Goal: Communication & Community: Answer question/provide support

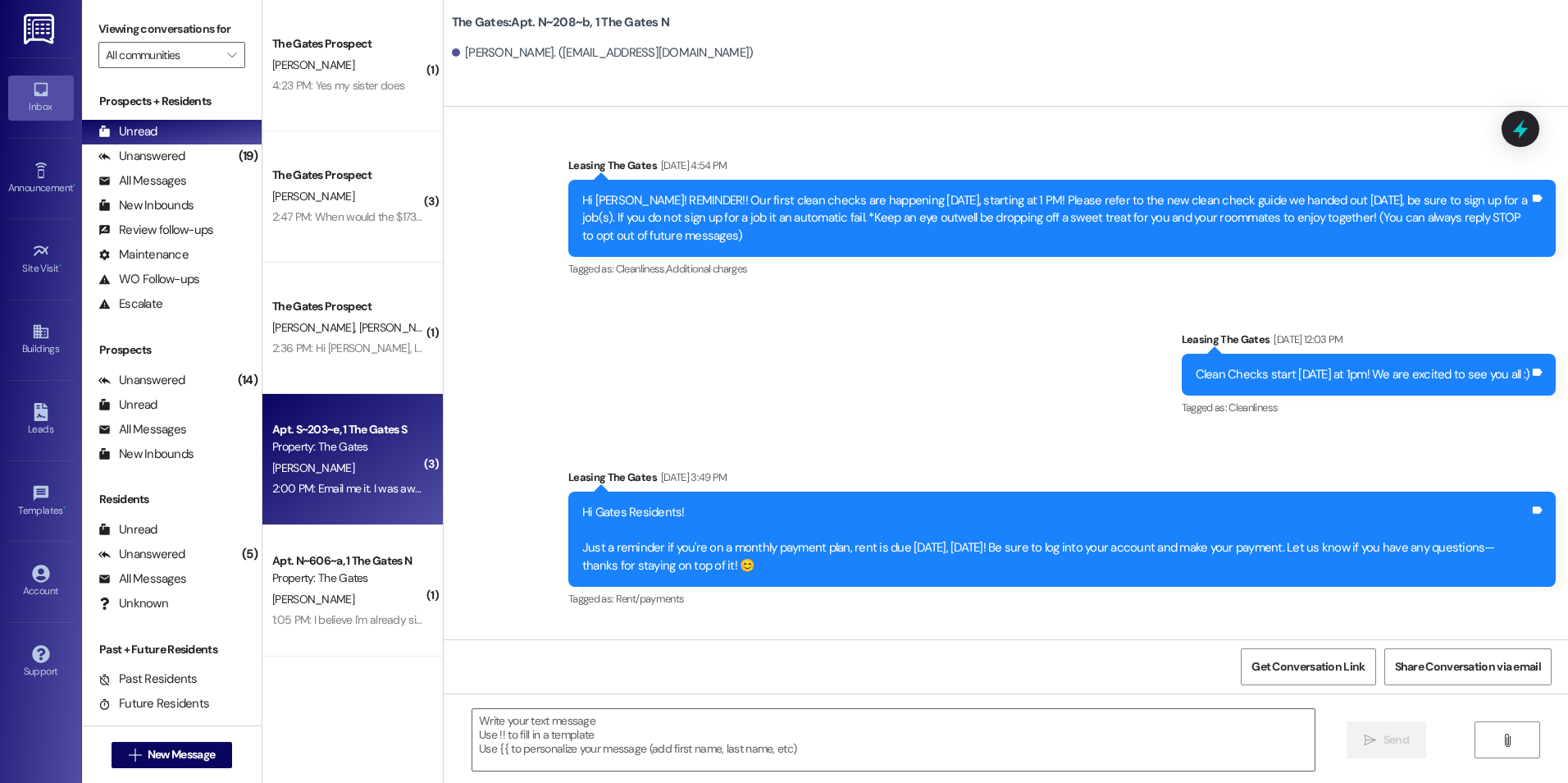
scroll to position [14447, 0]
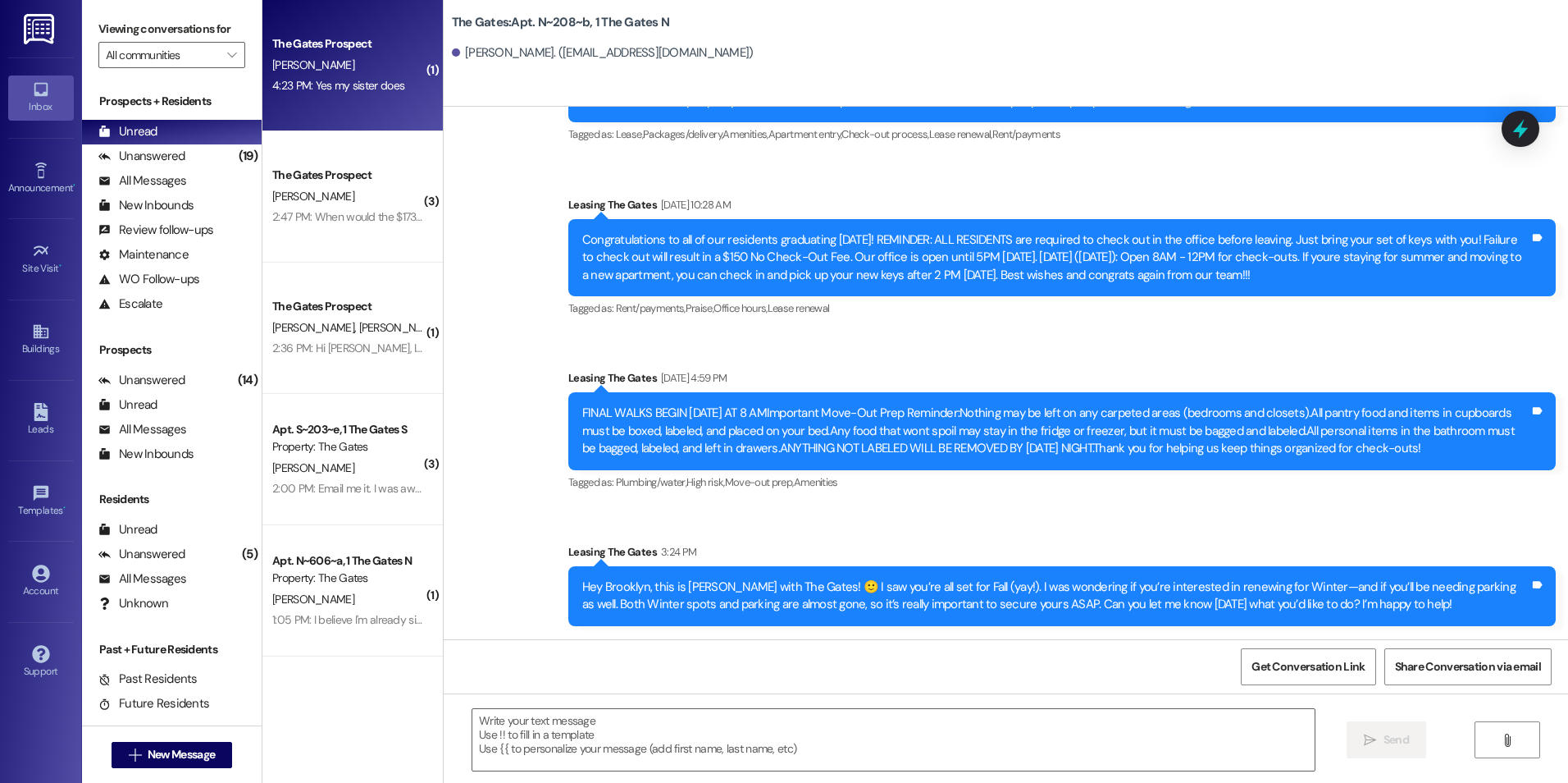
click at [396, 79] on div "4:23 PM: Yes my sister does 4:23 PM: Yes my sister does" at bounding box center [348, 85] width 155 height 21
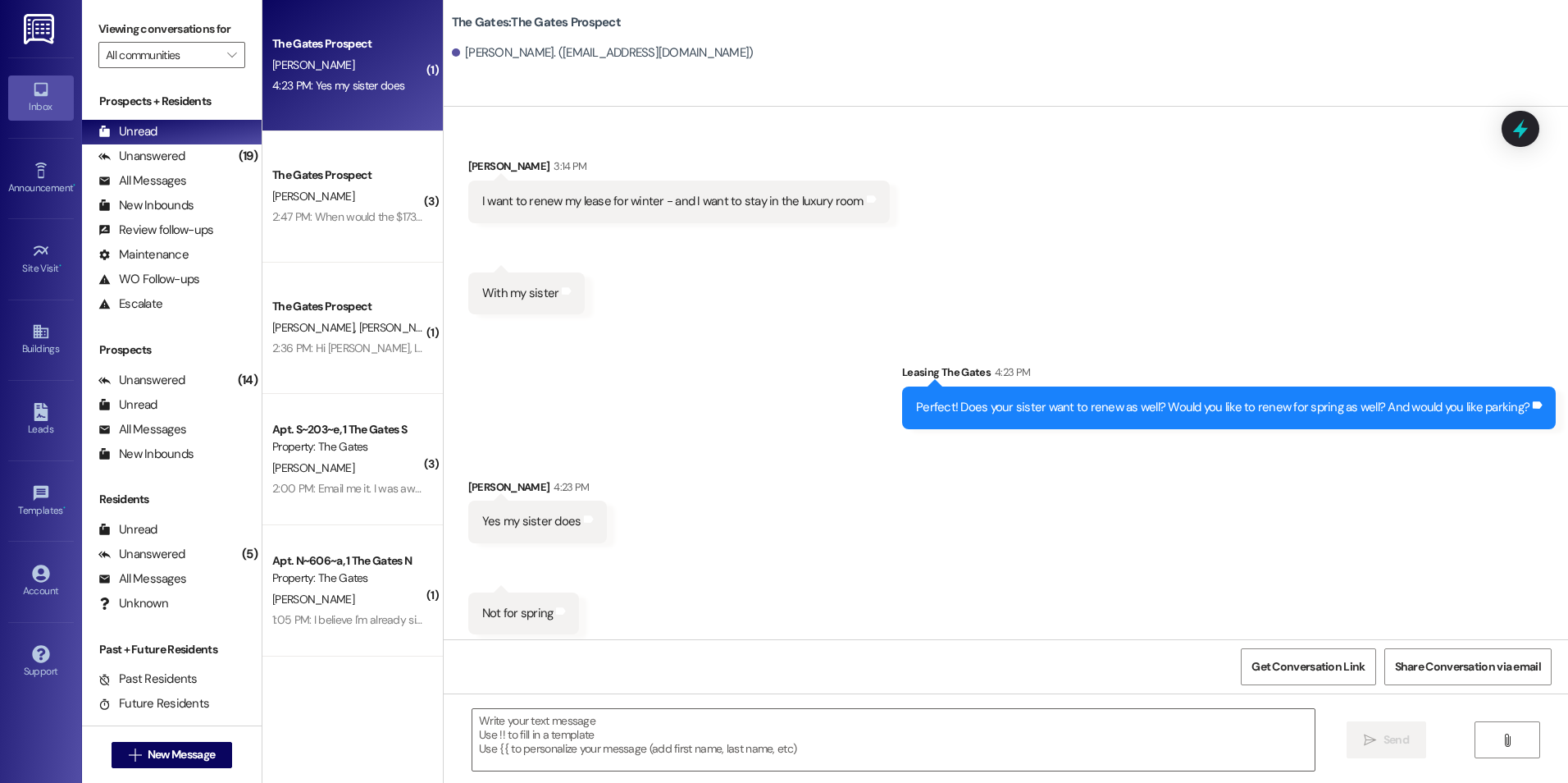
scroll to position [3962, 0]
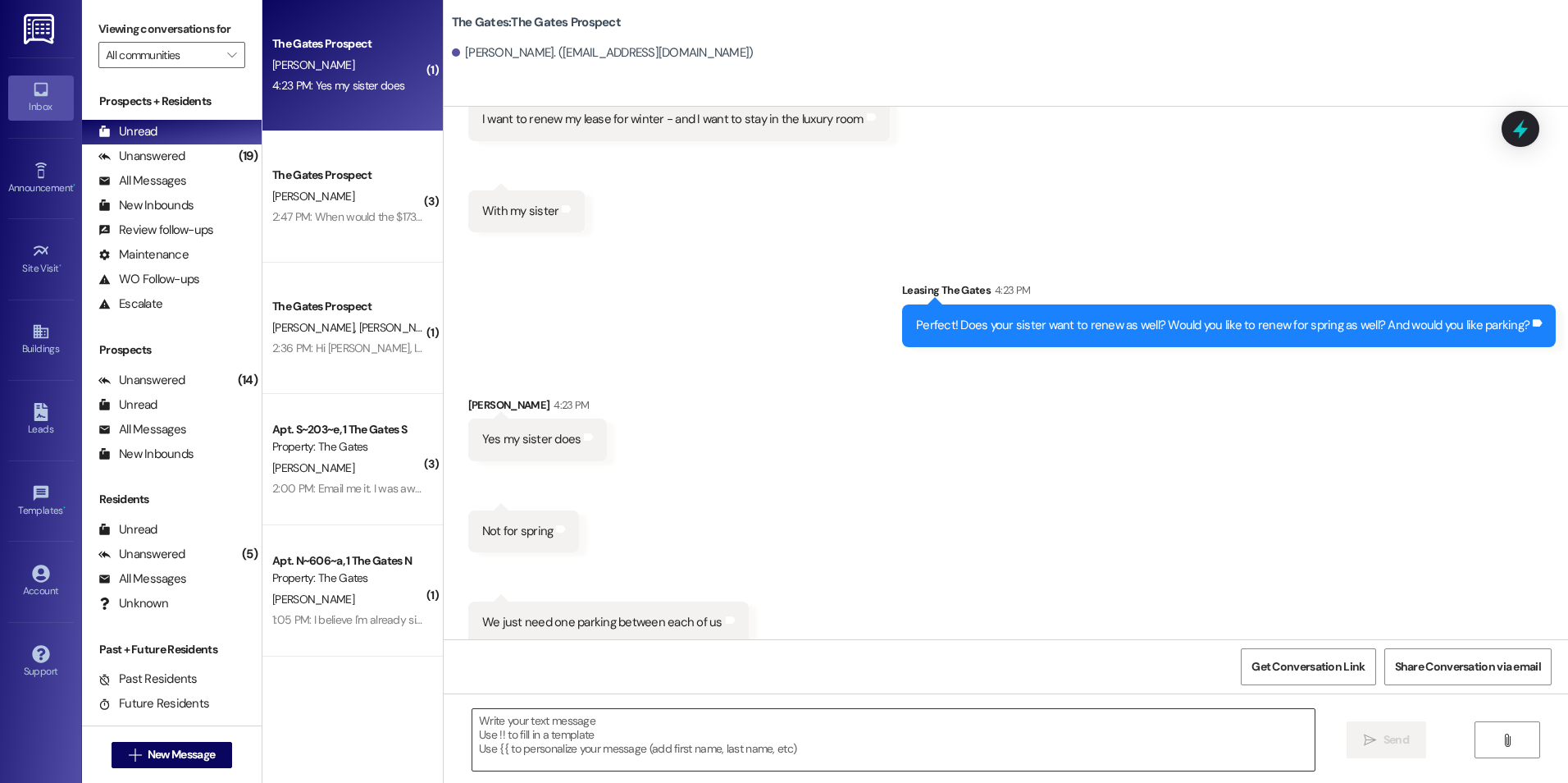
click at [747, 748] on textarea at bounding box center [893, 739] width 841 height 62
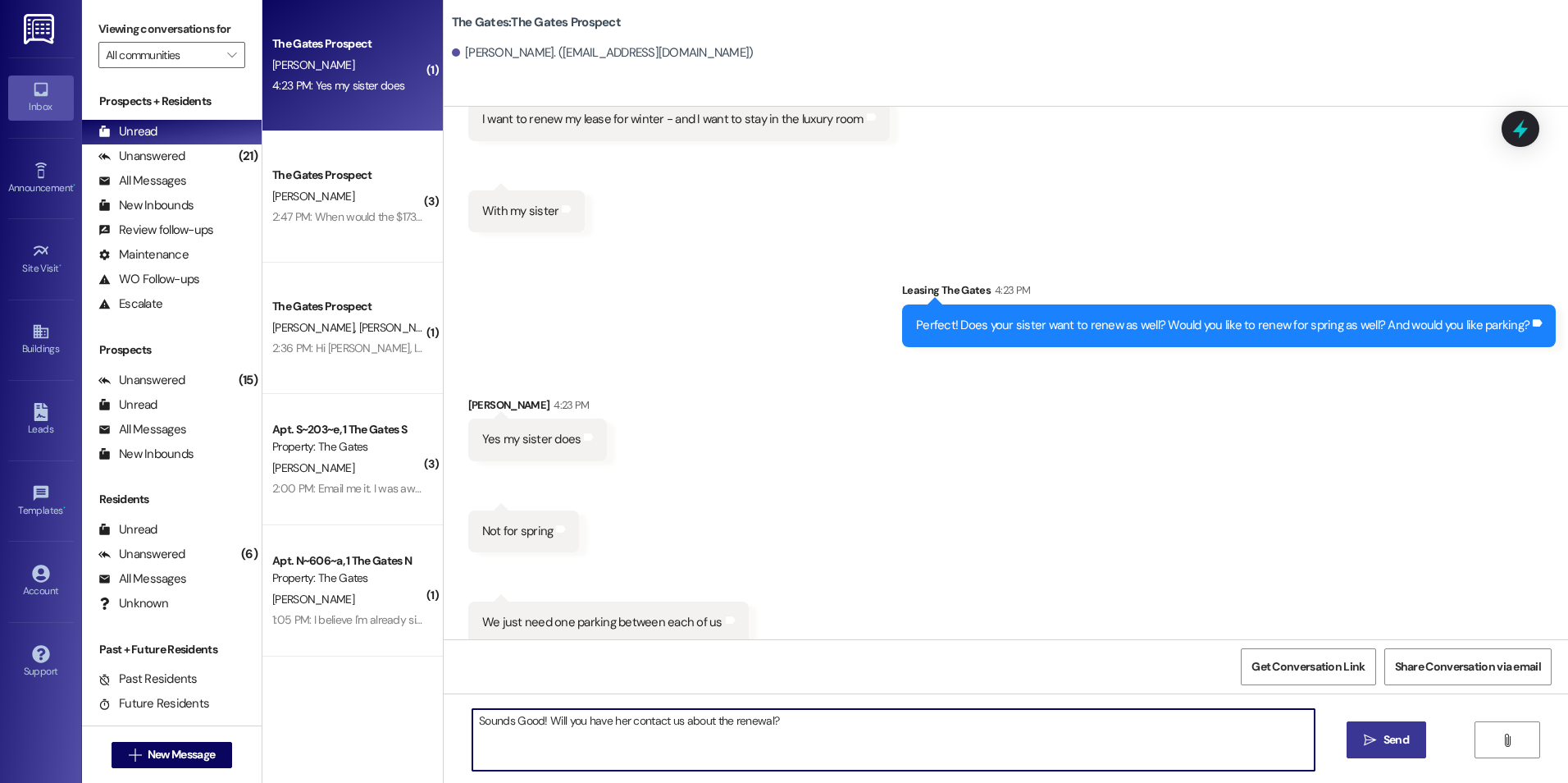
type textarea "Sounds Good! Will you have her contact us about the renewal?"
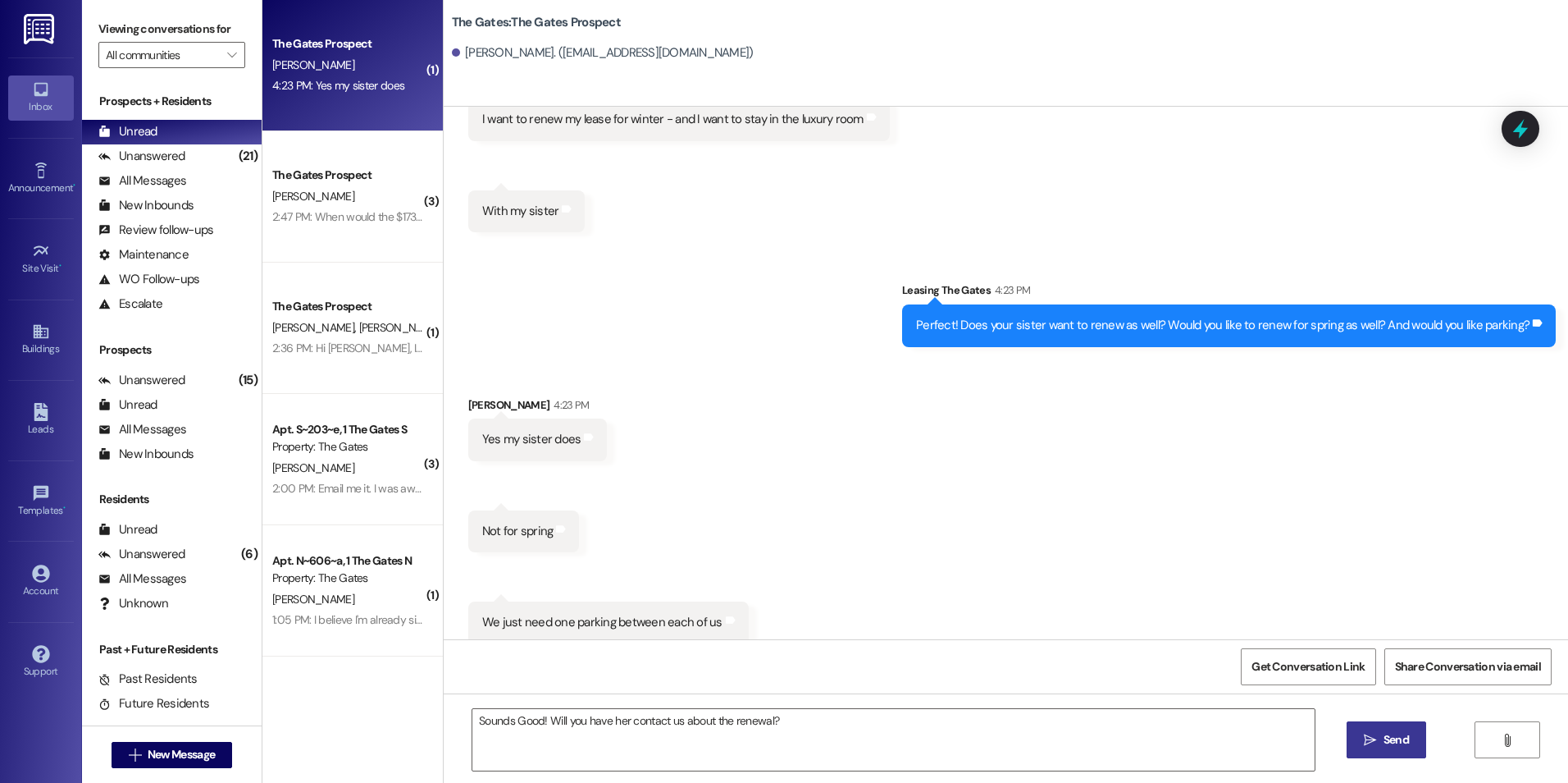
click at [1398, 743] on span "Send" at bounding box center [1395, 740] width 25 height 18
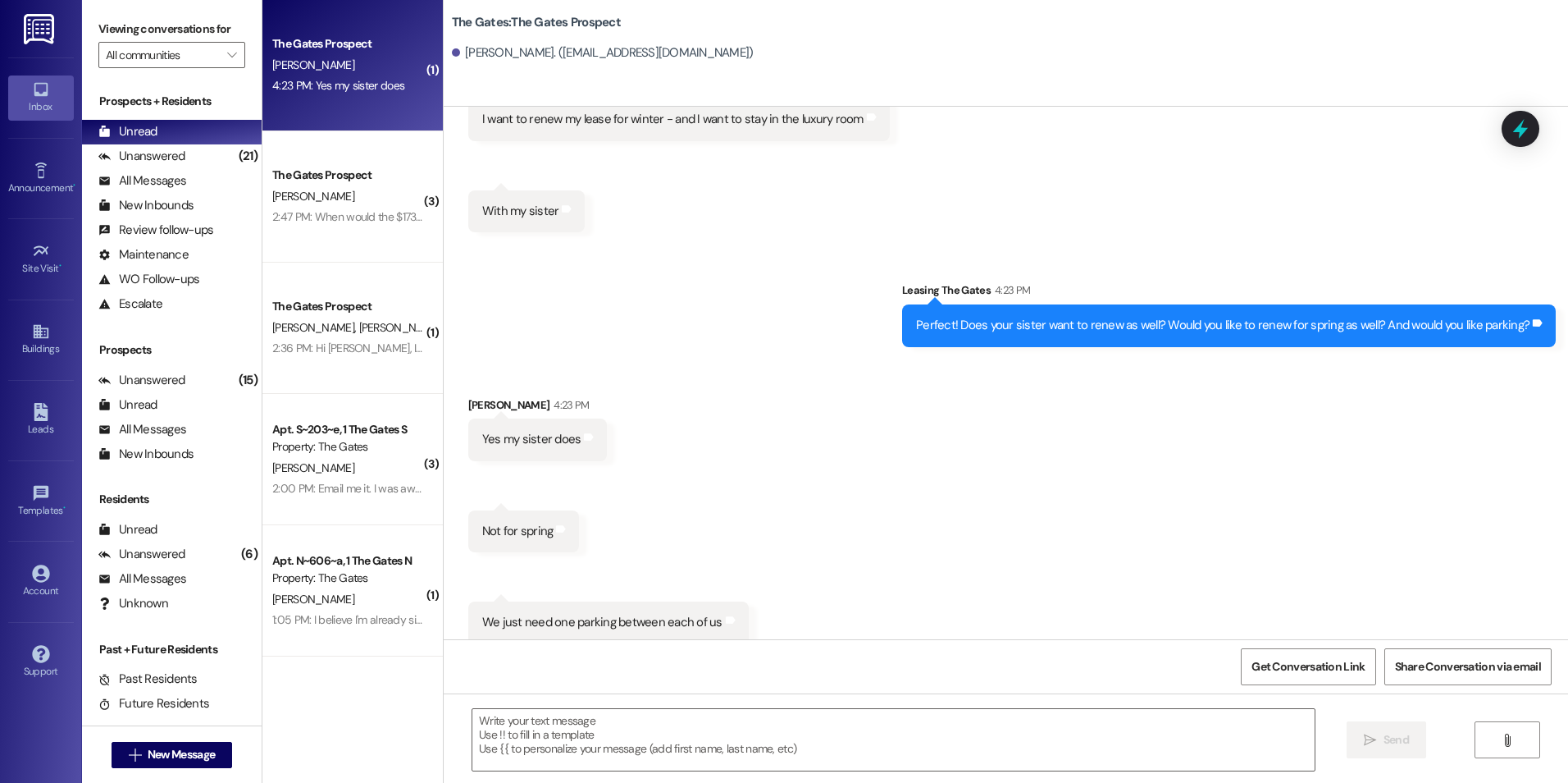
scroll to position [3961, 0]
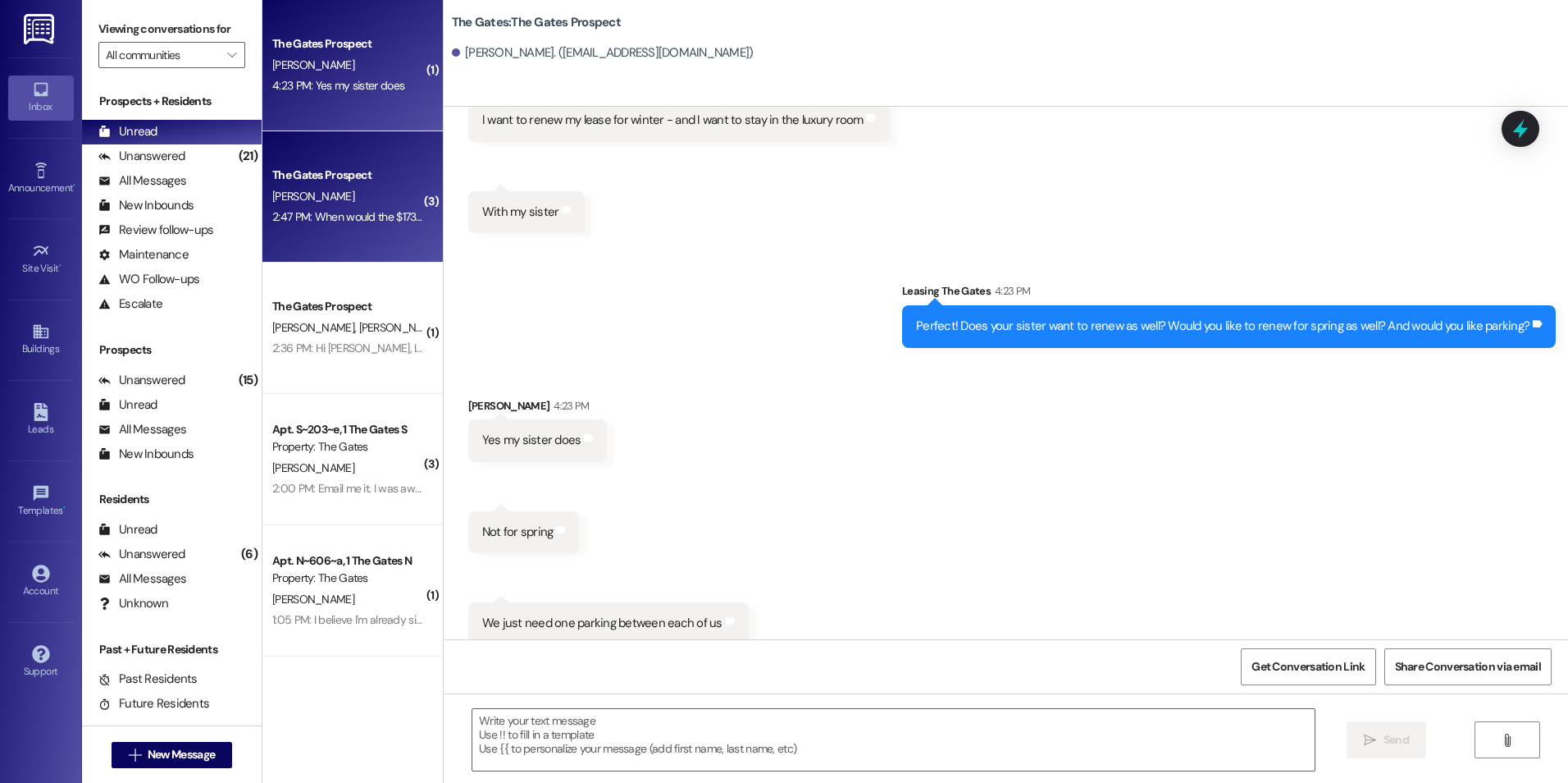
click at [354, 204] on div "[PERSON_NAME]" at bounding box center [348, 196] width 155 height 21
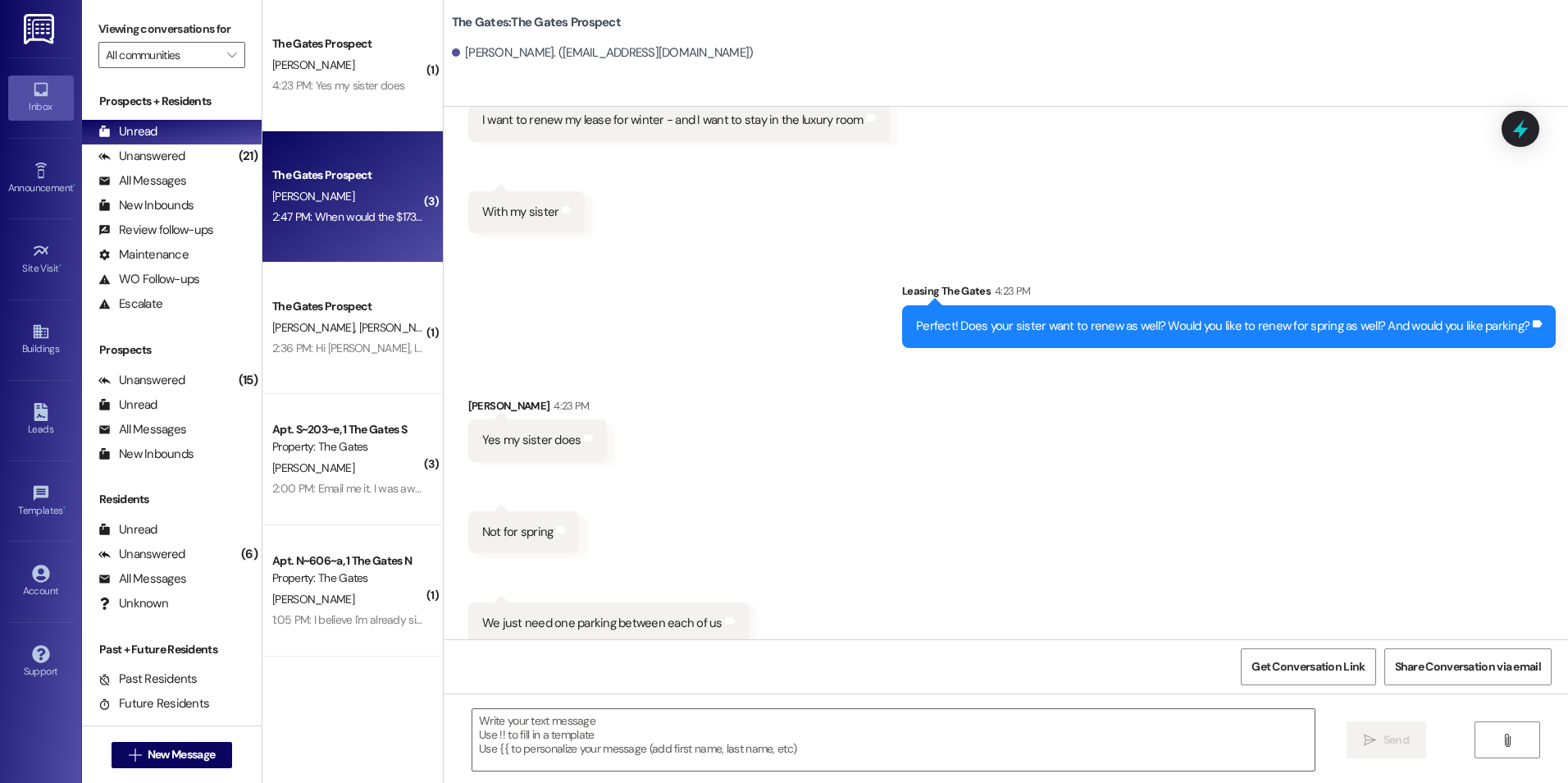
scroll to position [1742, 0]
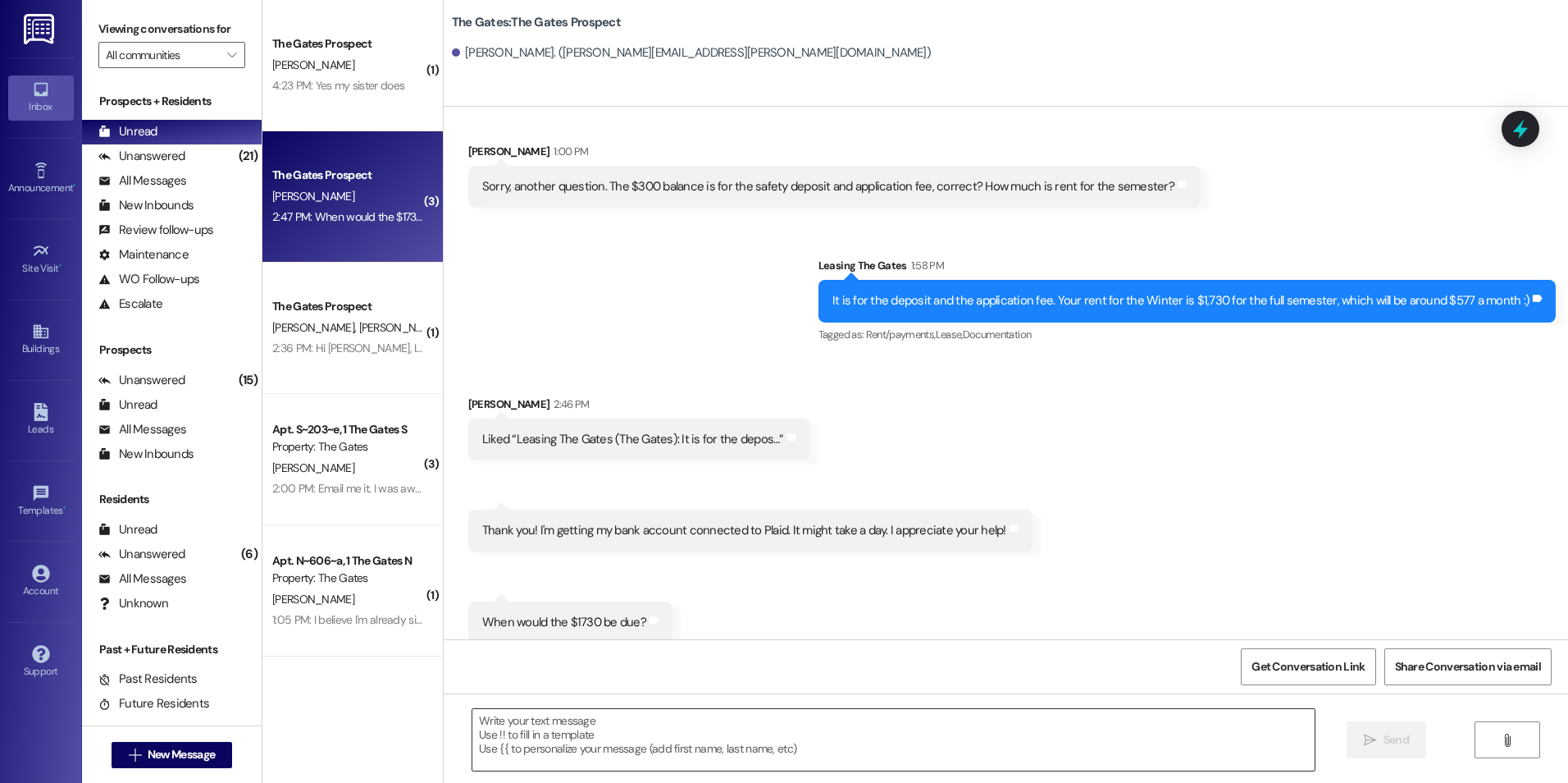
click at [695, 737] on textarea at bounding box center [893, 739] width 841 height 62
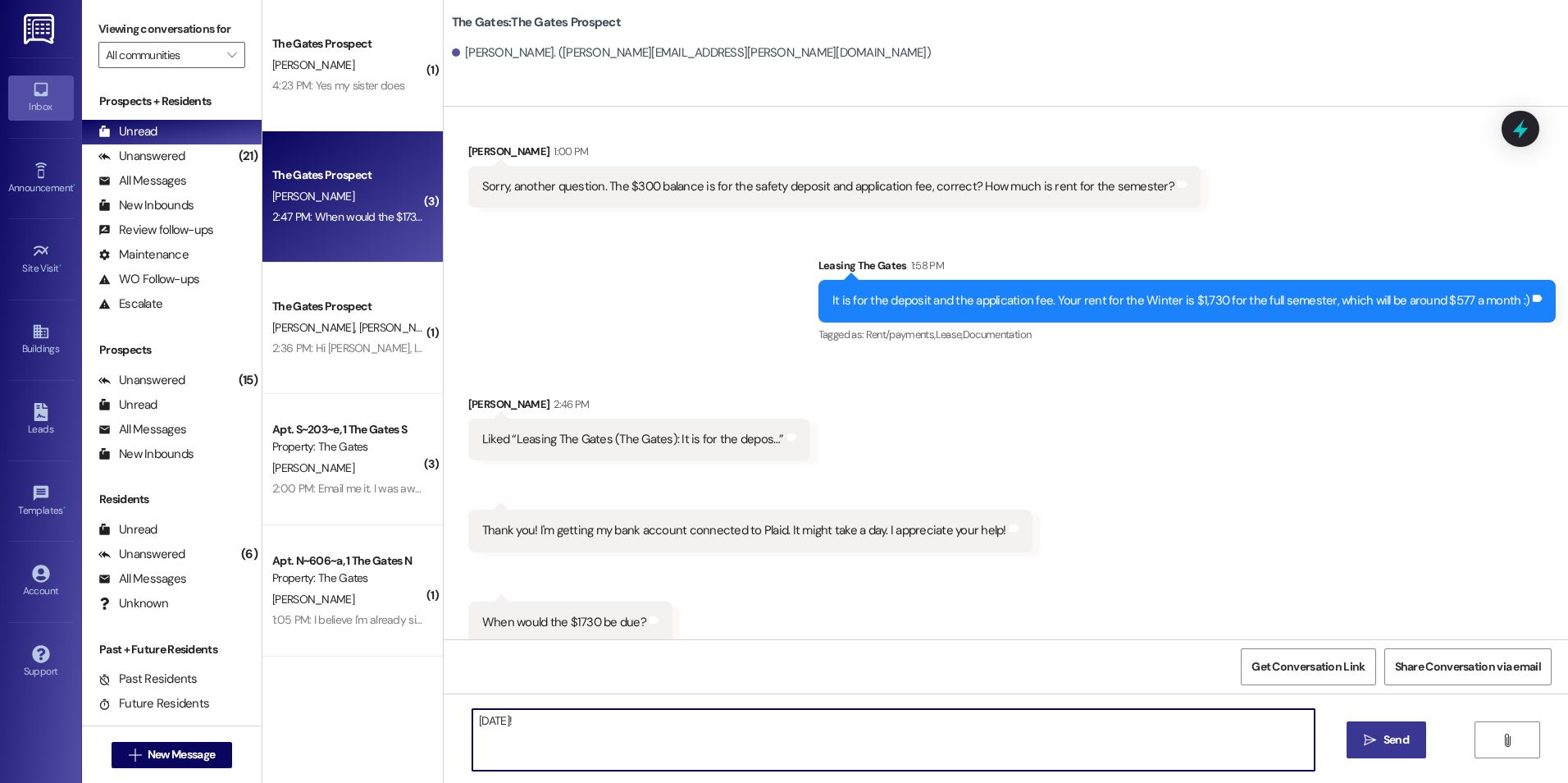
type textarea "[DATE]!"
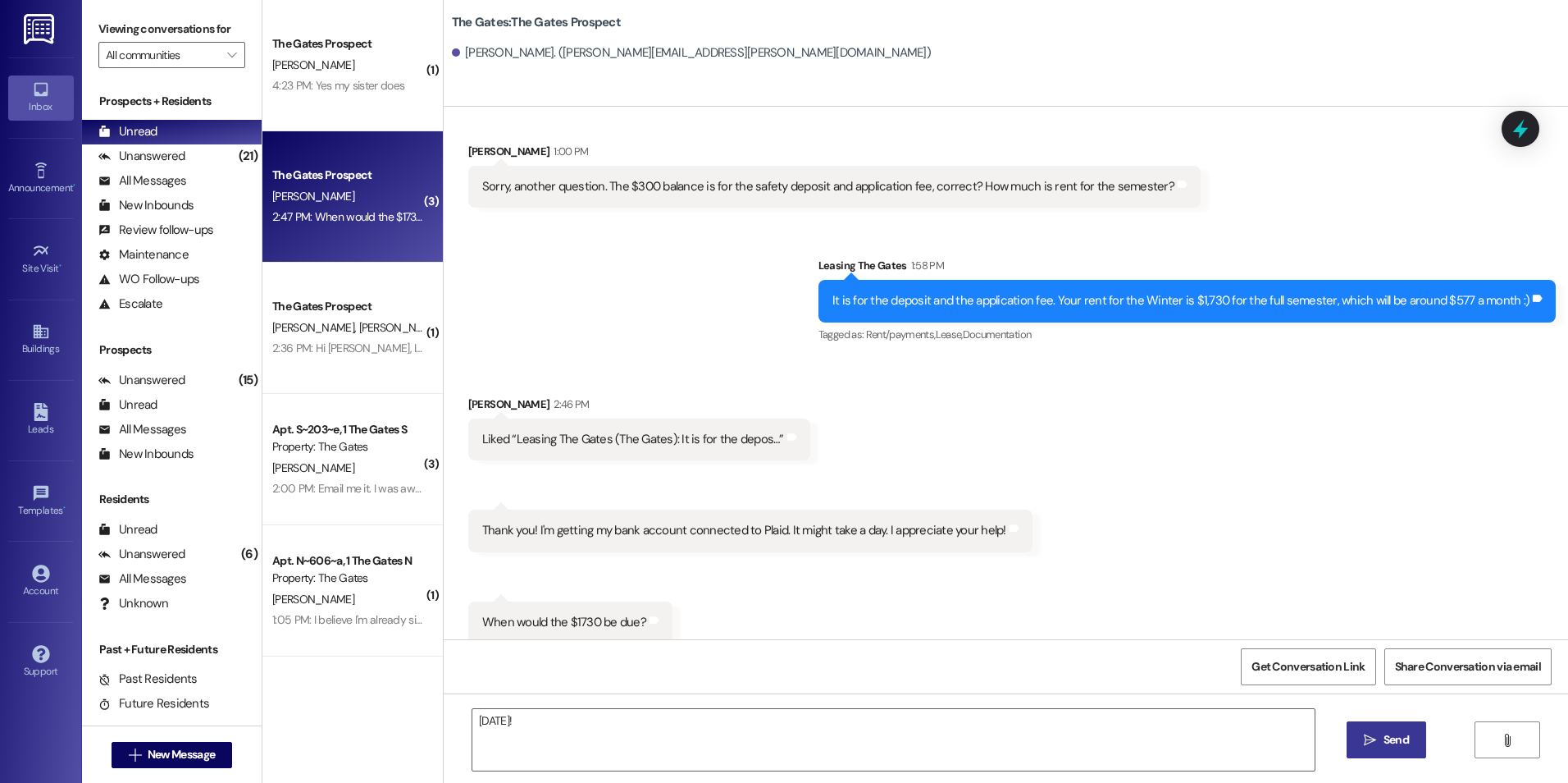
click at [1383, 733] on span "Send" at bounding box center [1395, 740] width 25 height 18
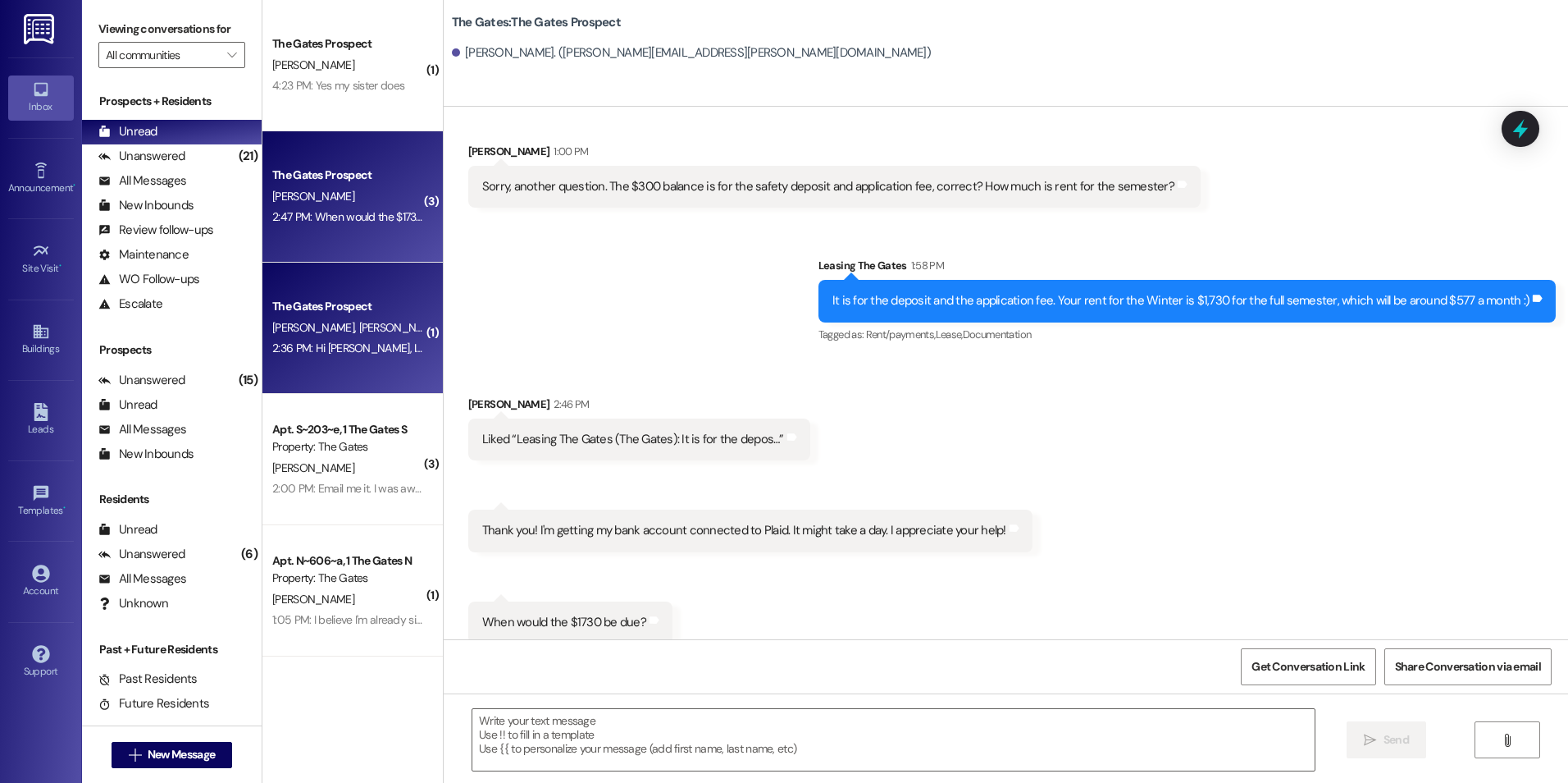
click at [358, 332] on span "[PERSON_NAME]" at bounding box center [399, 327] width 82 height 15
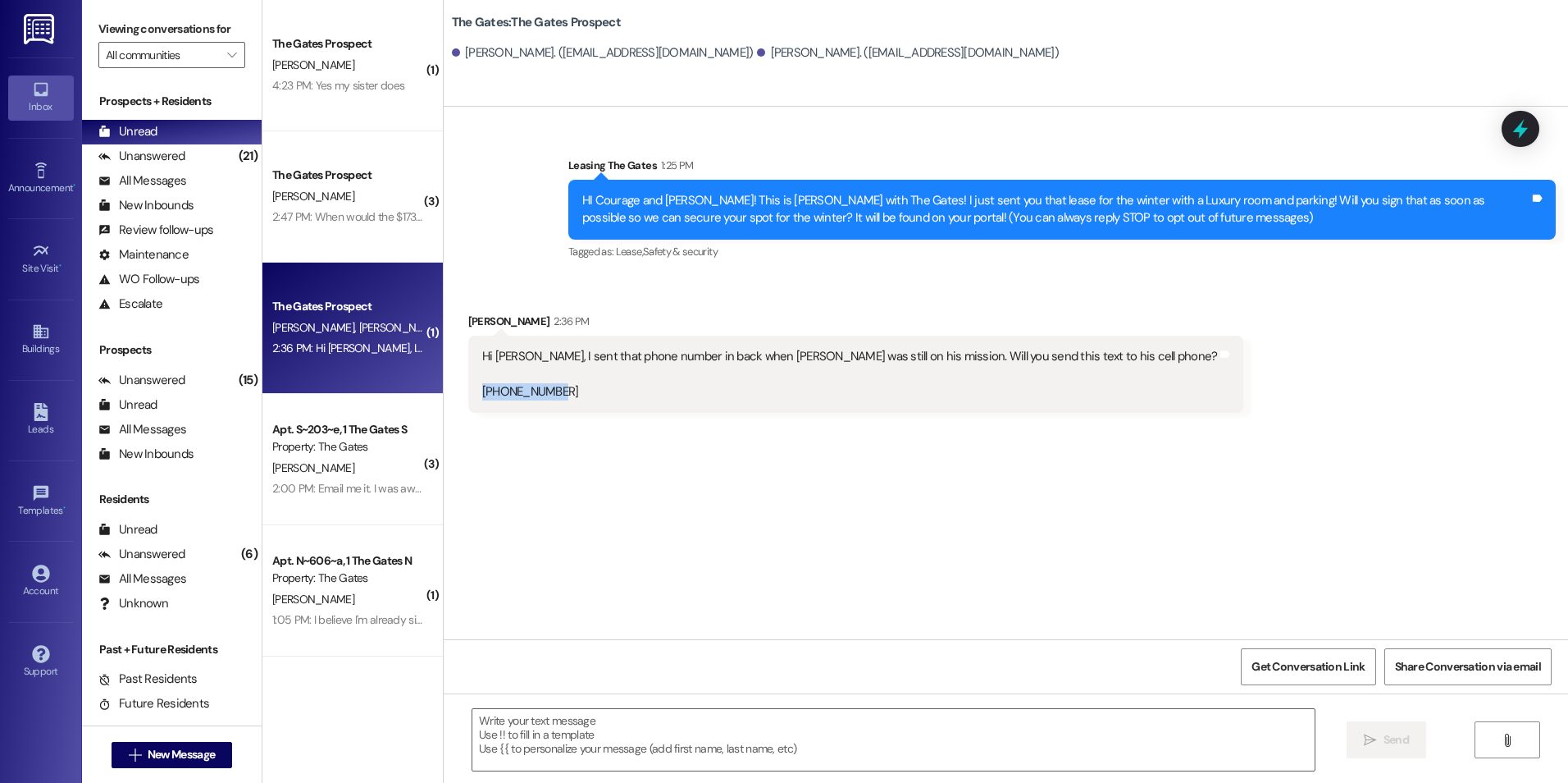
drag, startPoint x: 553, startPoint y: 388, endPoint x: 463, endPoint y: 397, distance: 90.4
click at [468, 397] on div "Hi [PERSON_NAME], I sent that phone number in back when [PERSON_NAME] was still…" at bounding box center [855, 374] width 776 height 78
copy div "[PHONE_NUMBER]"
click at [162, 748] on span "New Message" at bounding box center [180, 755] width 68 height 18
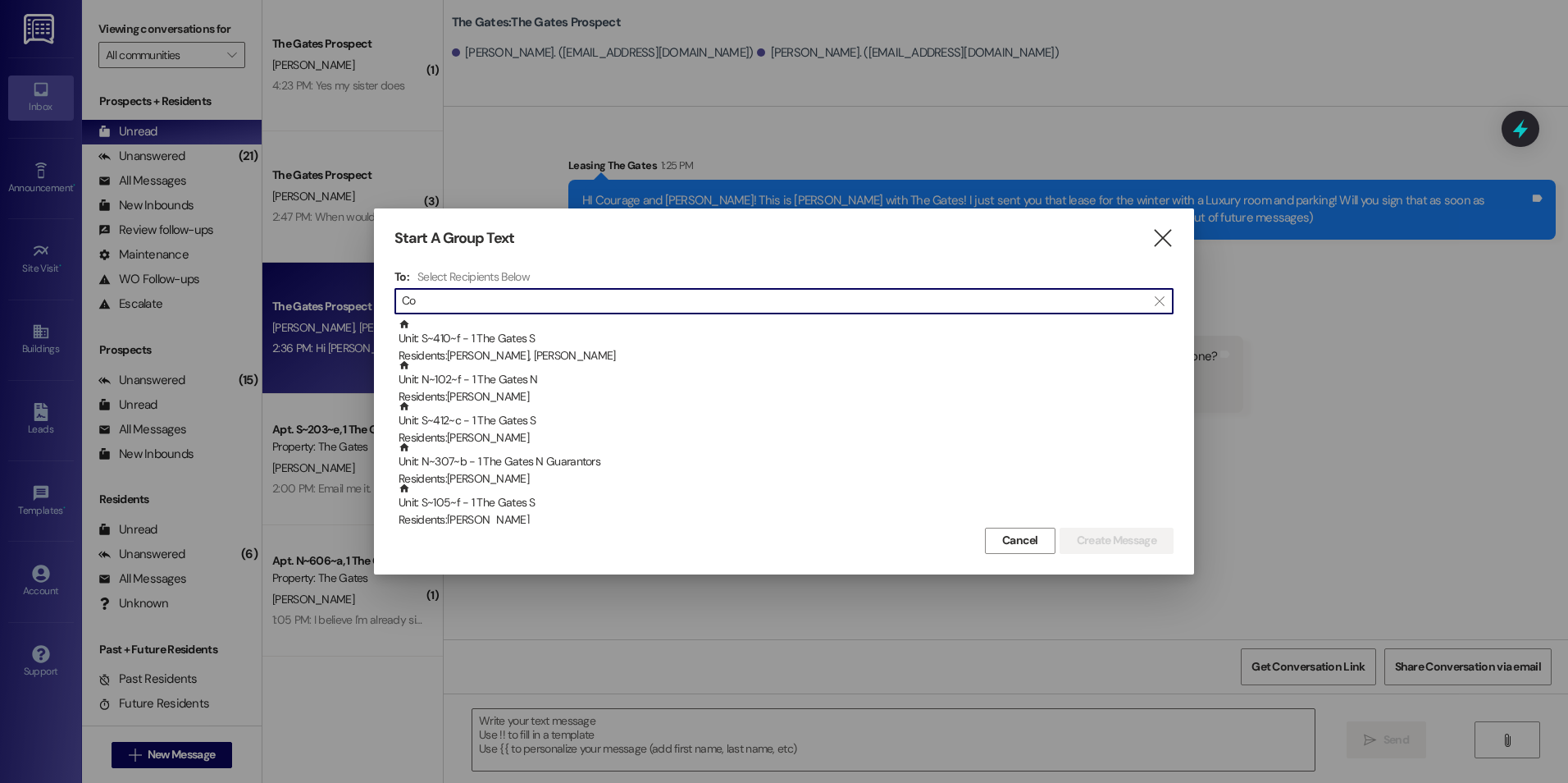
type input "C"
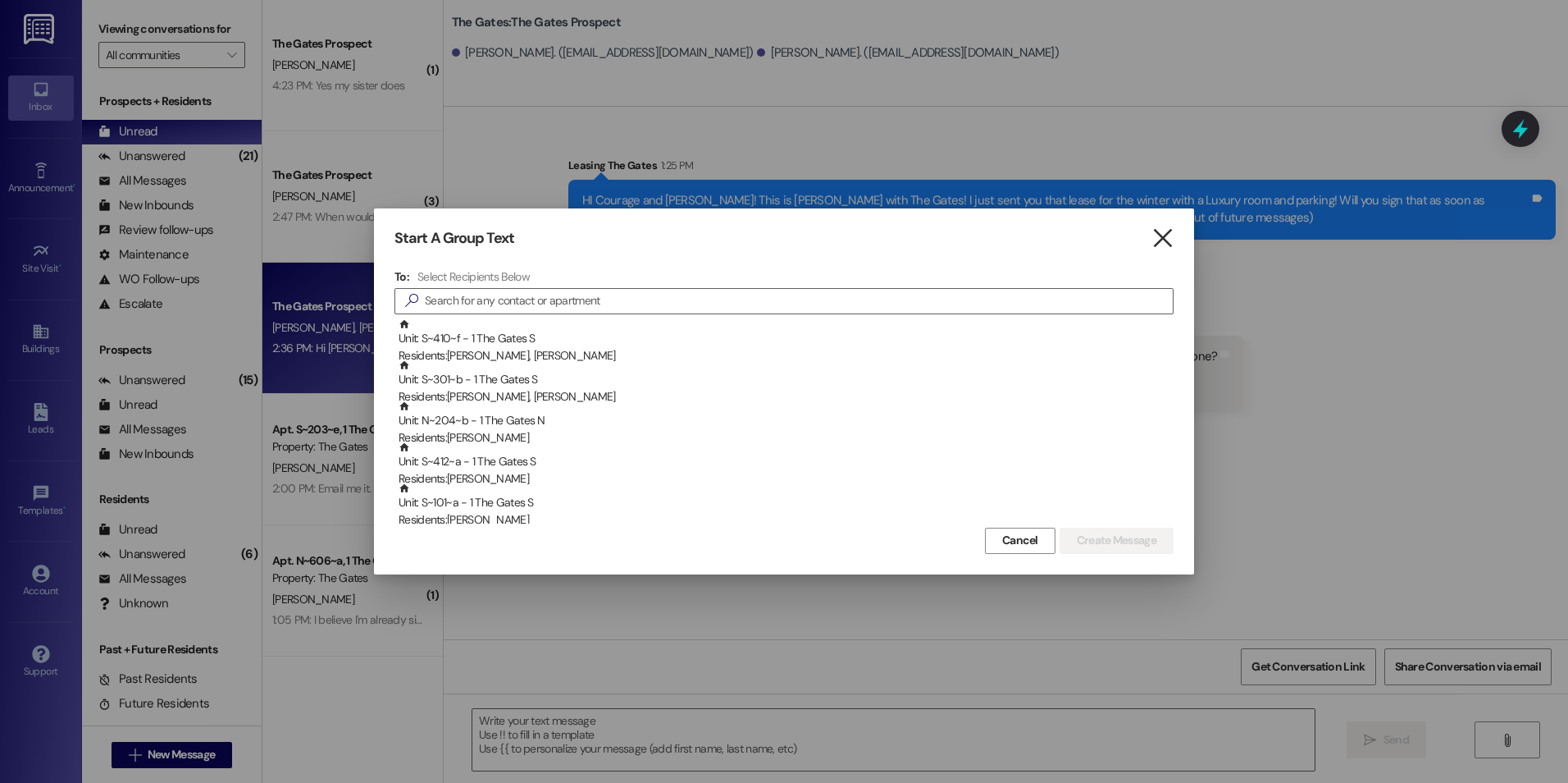
click at [1166, 237] on icon "" at bounding box center [1162, 238] width 23 height 18
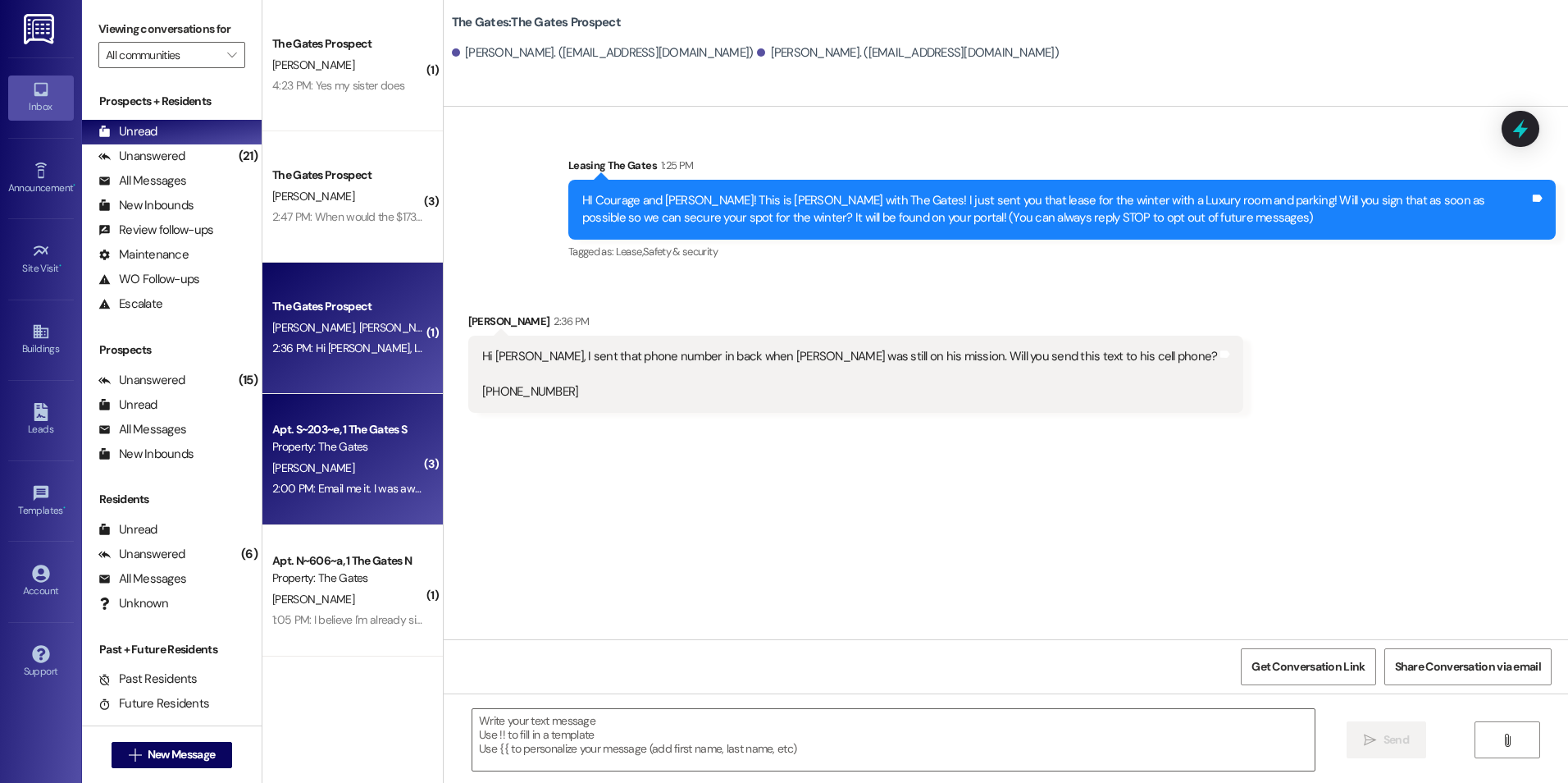
click at [352, 506] on div "Apt. S~203~e, 1 The Gates S Property: The Gates [PERSON_NAME] 2:00 PM: Email me…" at bounding box center [353, 459] width 180 height 131
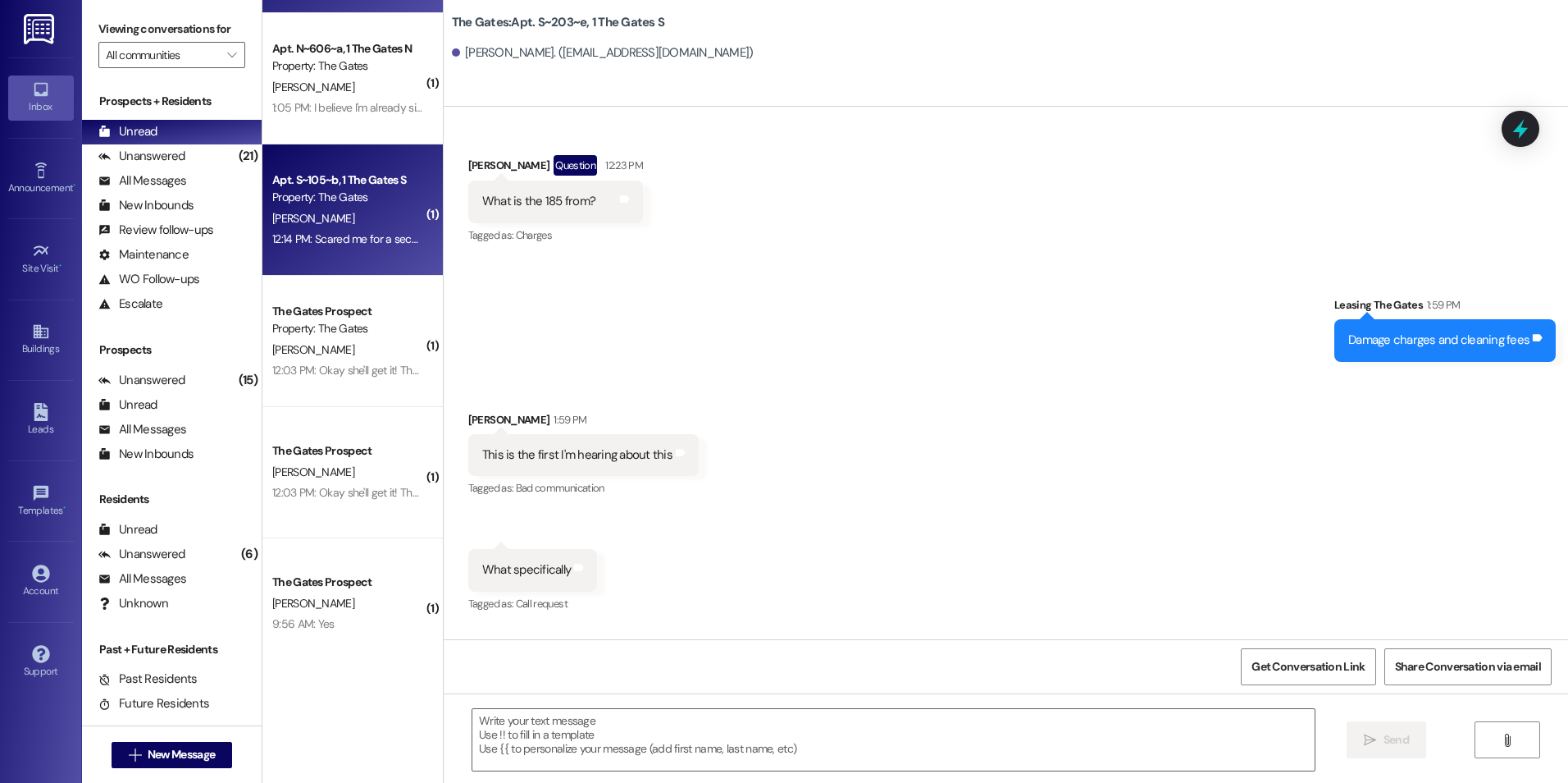
scroll to position [515, 0]
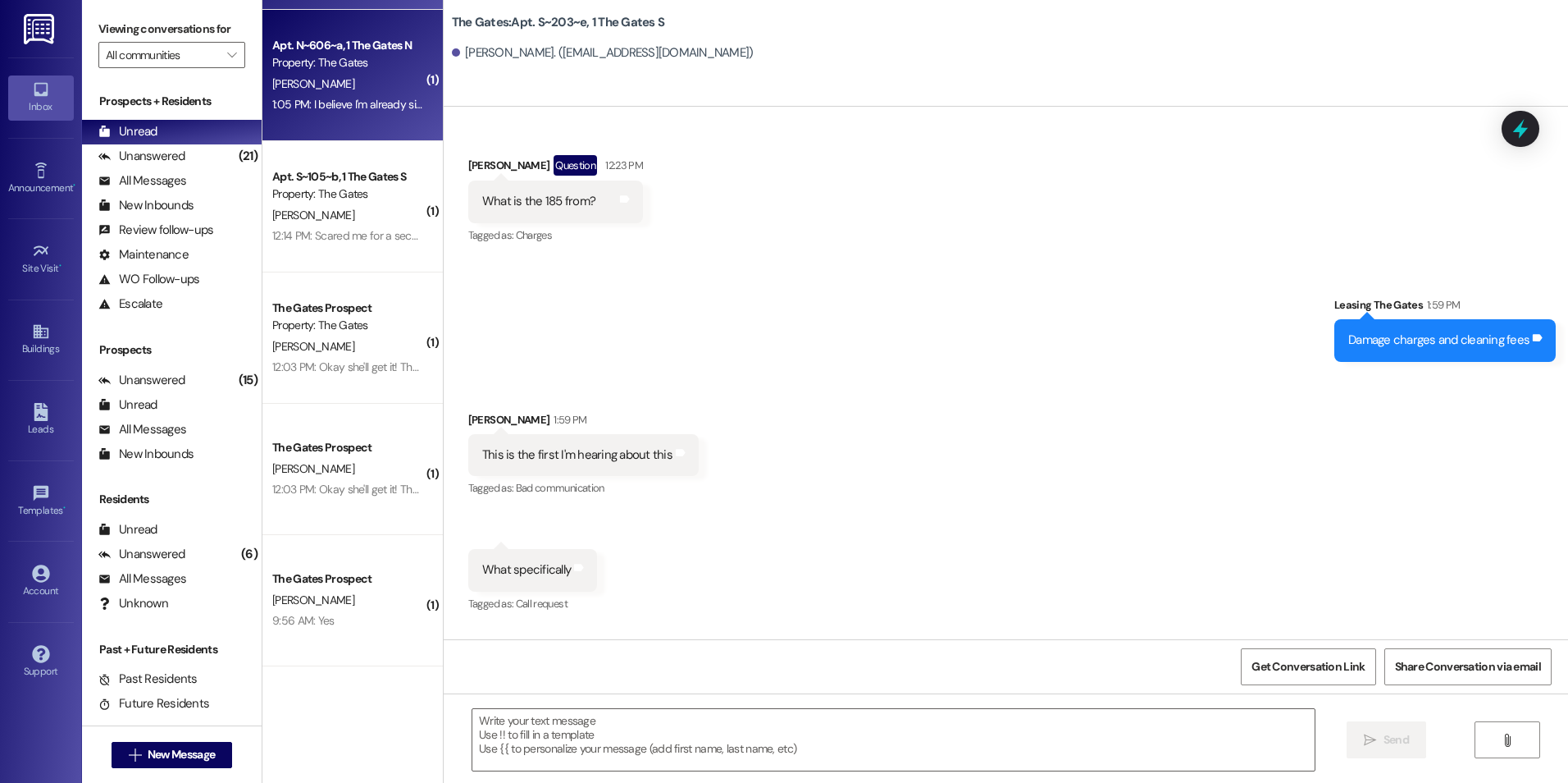
click at [352, 113] on div "1:05 PM: I believe I'm already signed up for winter because I did that at the m…" at bounding box center [348, 104] width 155 height 21
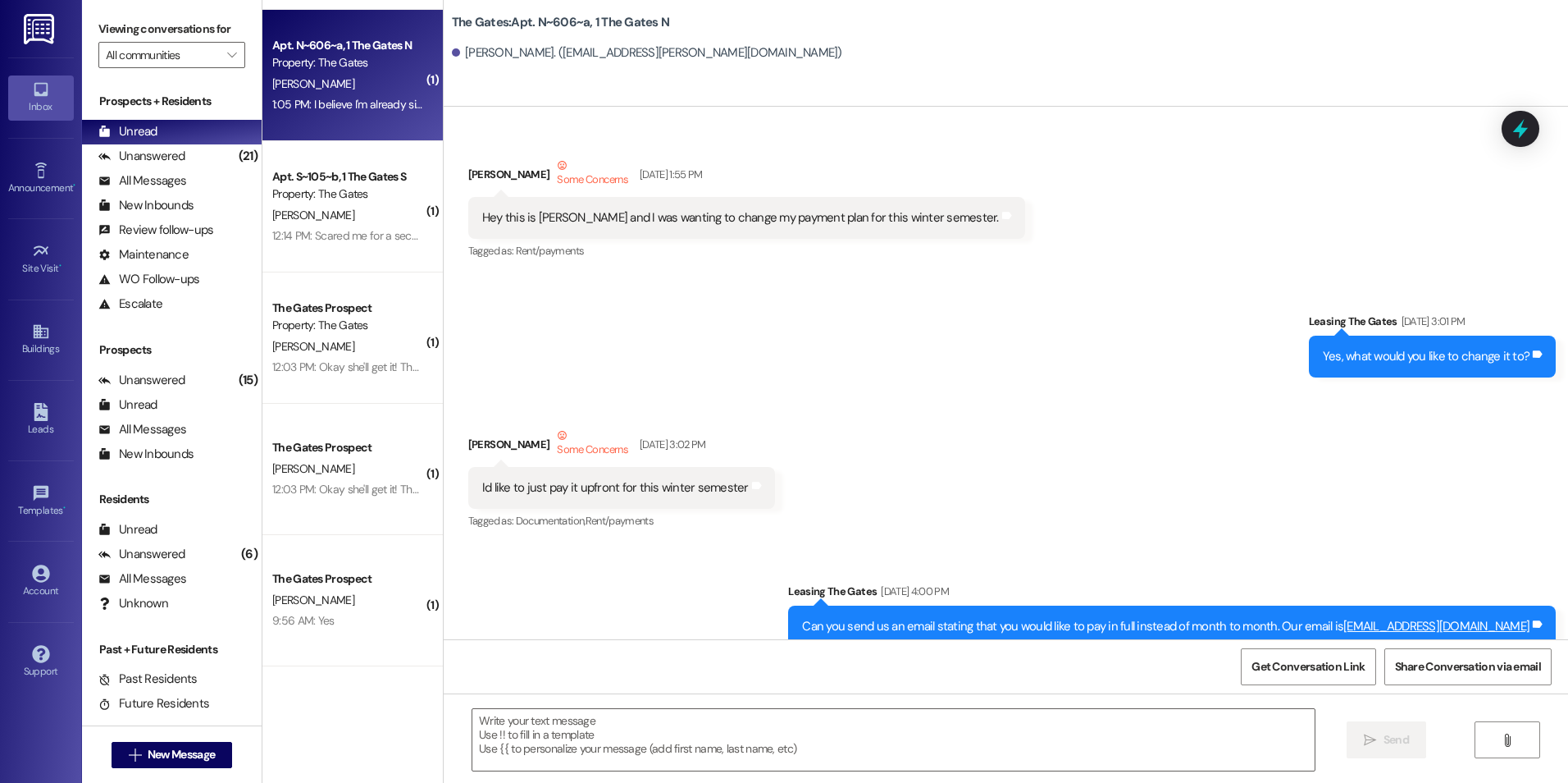
scroll to position [34250, 0]
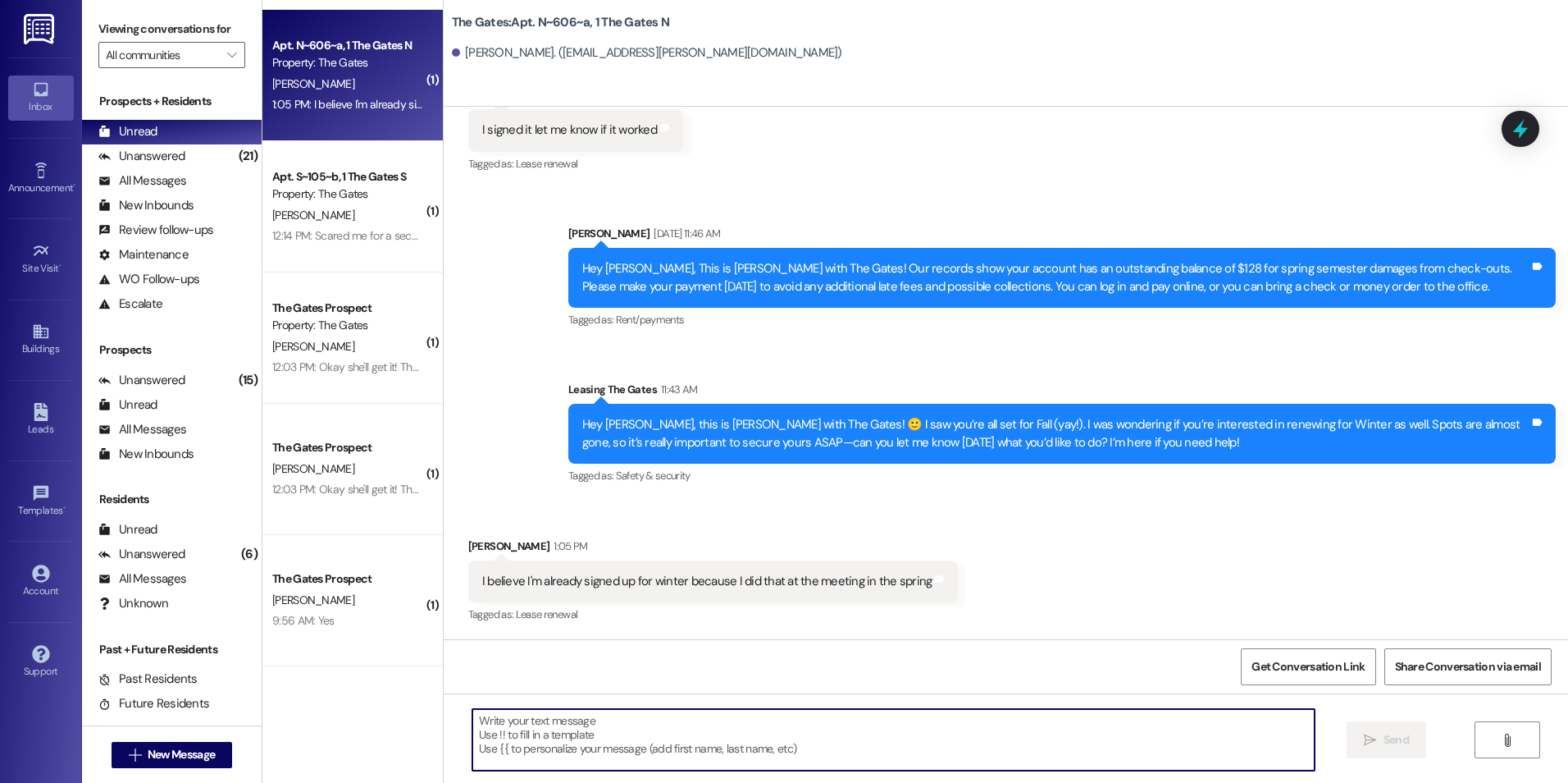
click at [944, 718] on textarea at bounding box center [893, 739] width 841 height 62
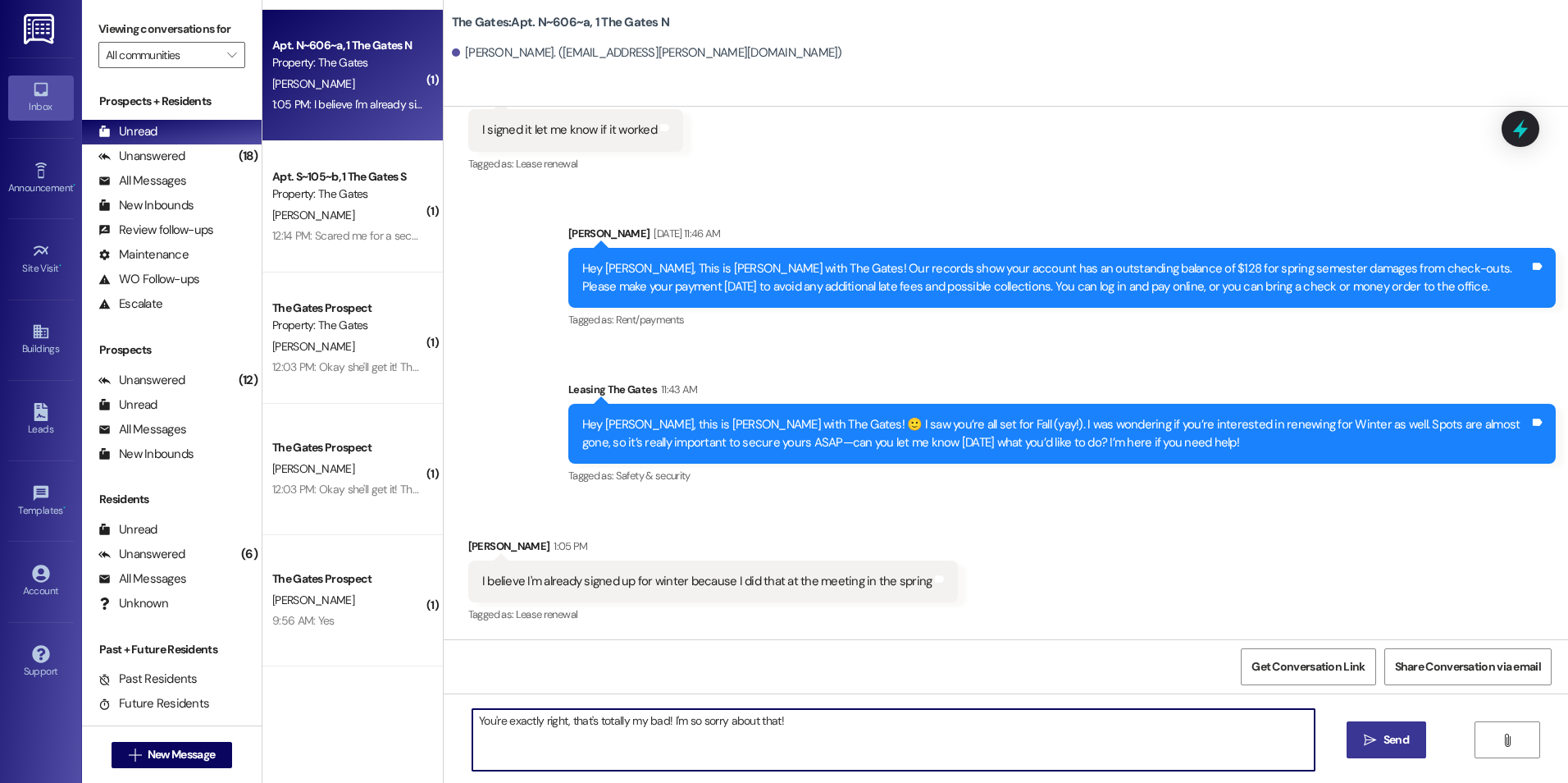
type textarea "You're exactly right, that's totally my bad! I'm so sorry about that!"
click at [1384, 743] on span "Send" at bounding box center [1395, 740] width 32 height 18
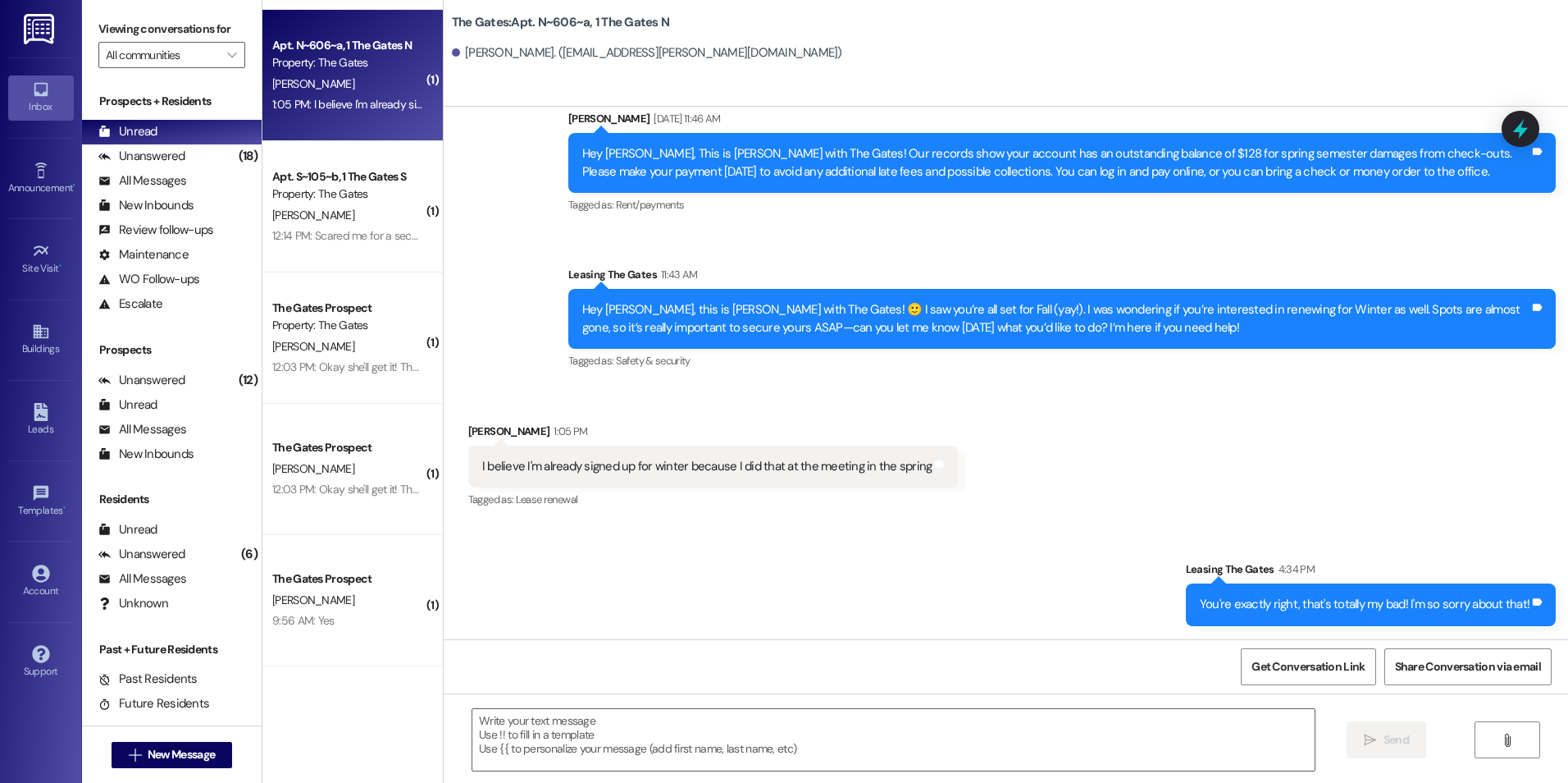
scroll to position [34366, 0]
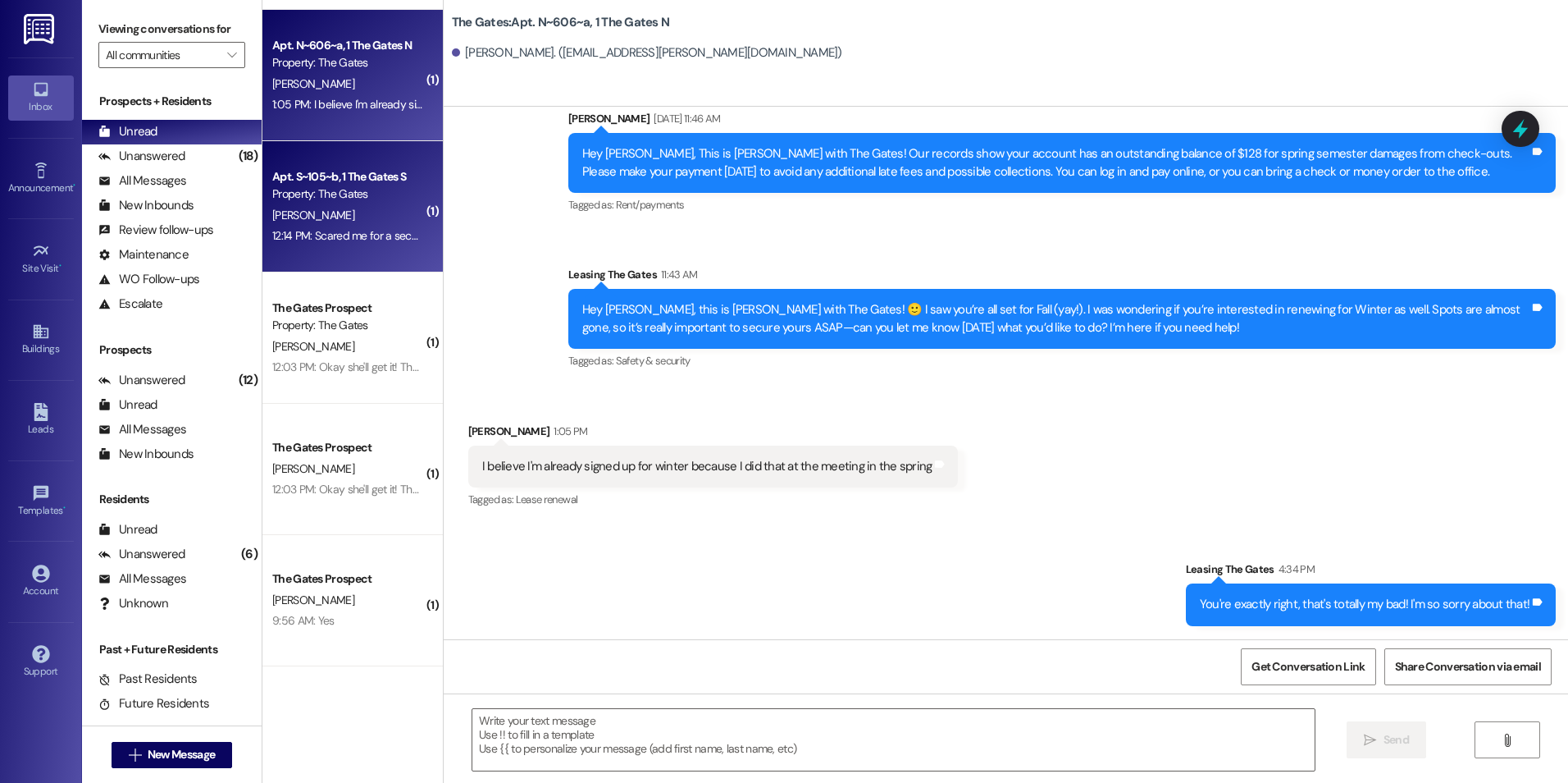
click at [343, 221] on div "[PERSON_NAME]" at bounding box center [348, 215] width 155 height 21
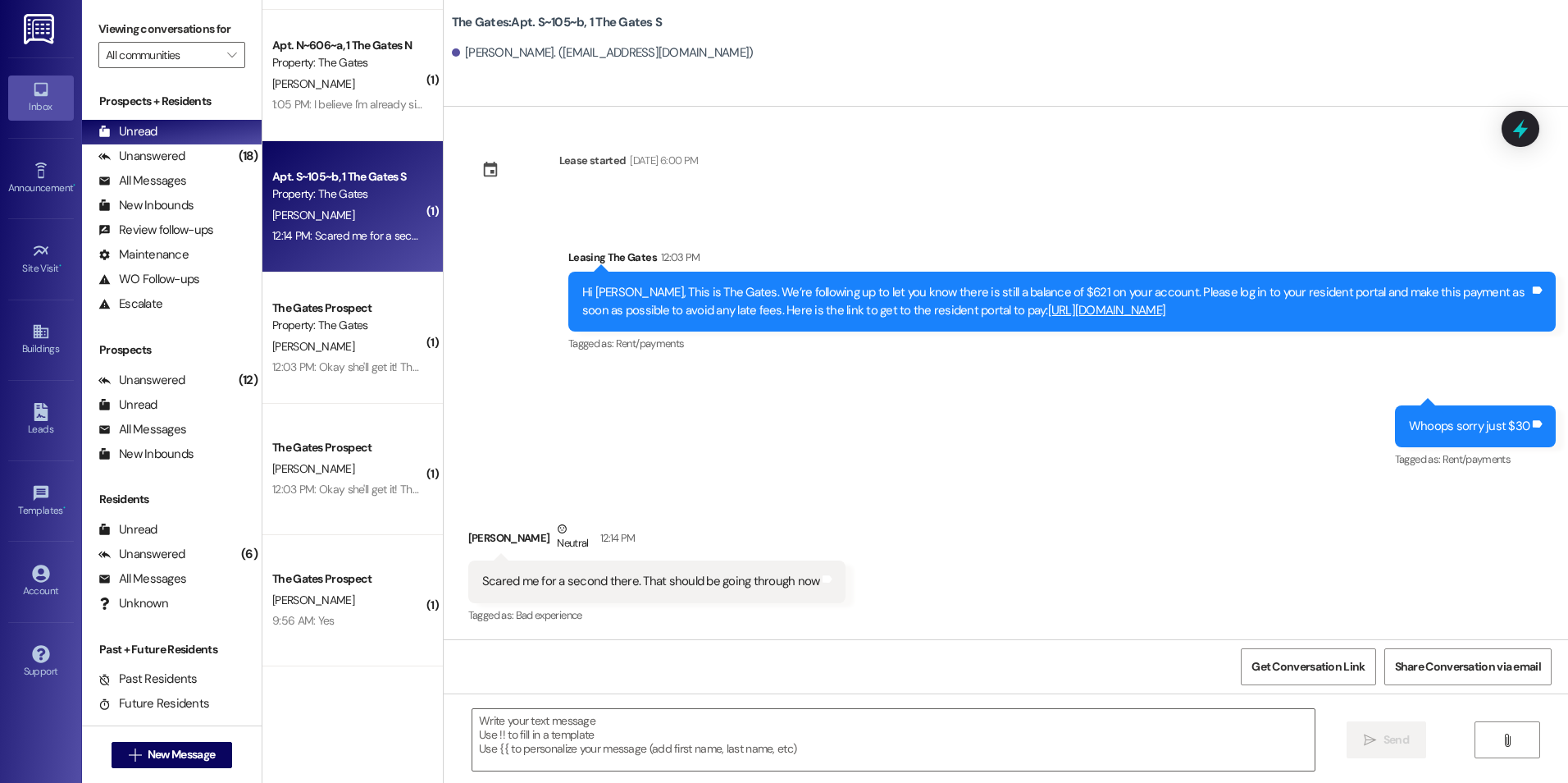
scroll to position [56958, 0]
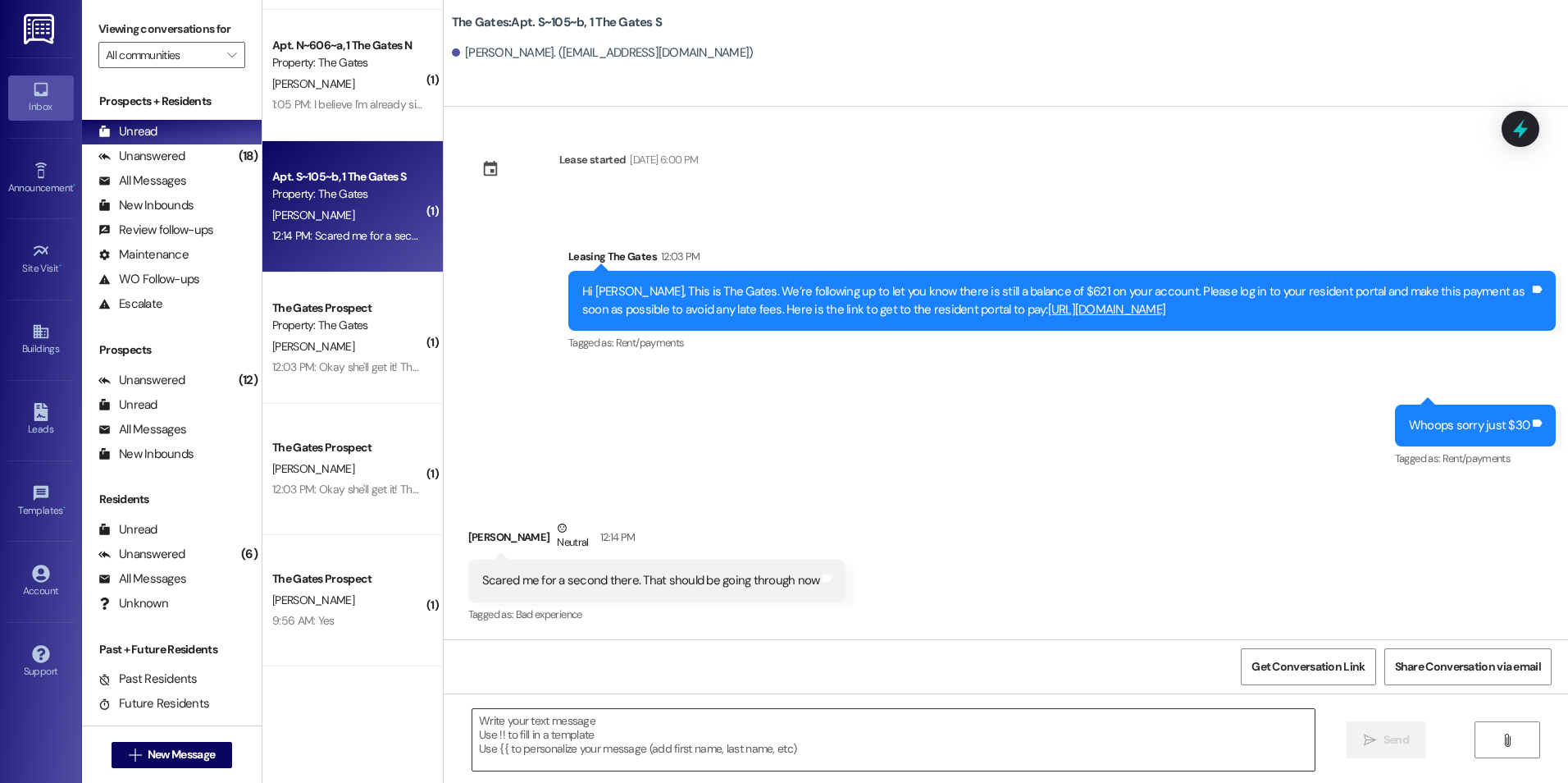
click at [679, 752] on textarea at bounding box center [893, 739] width 841 height 62
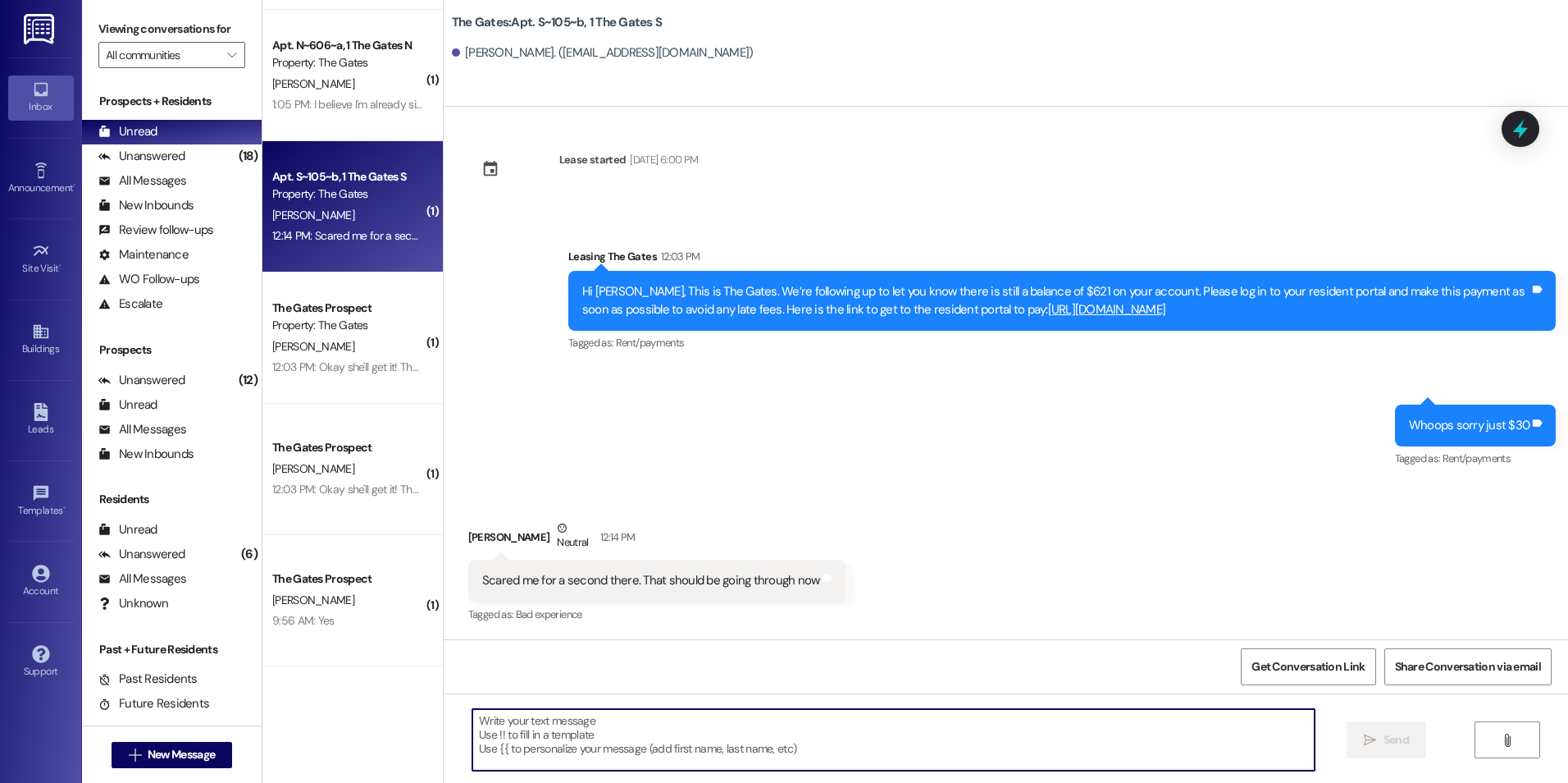
click at [929, 728] on textarea at bounding box center [893, 739] width 841 height 62
type textarea "Looks great! Thank you!"
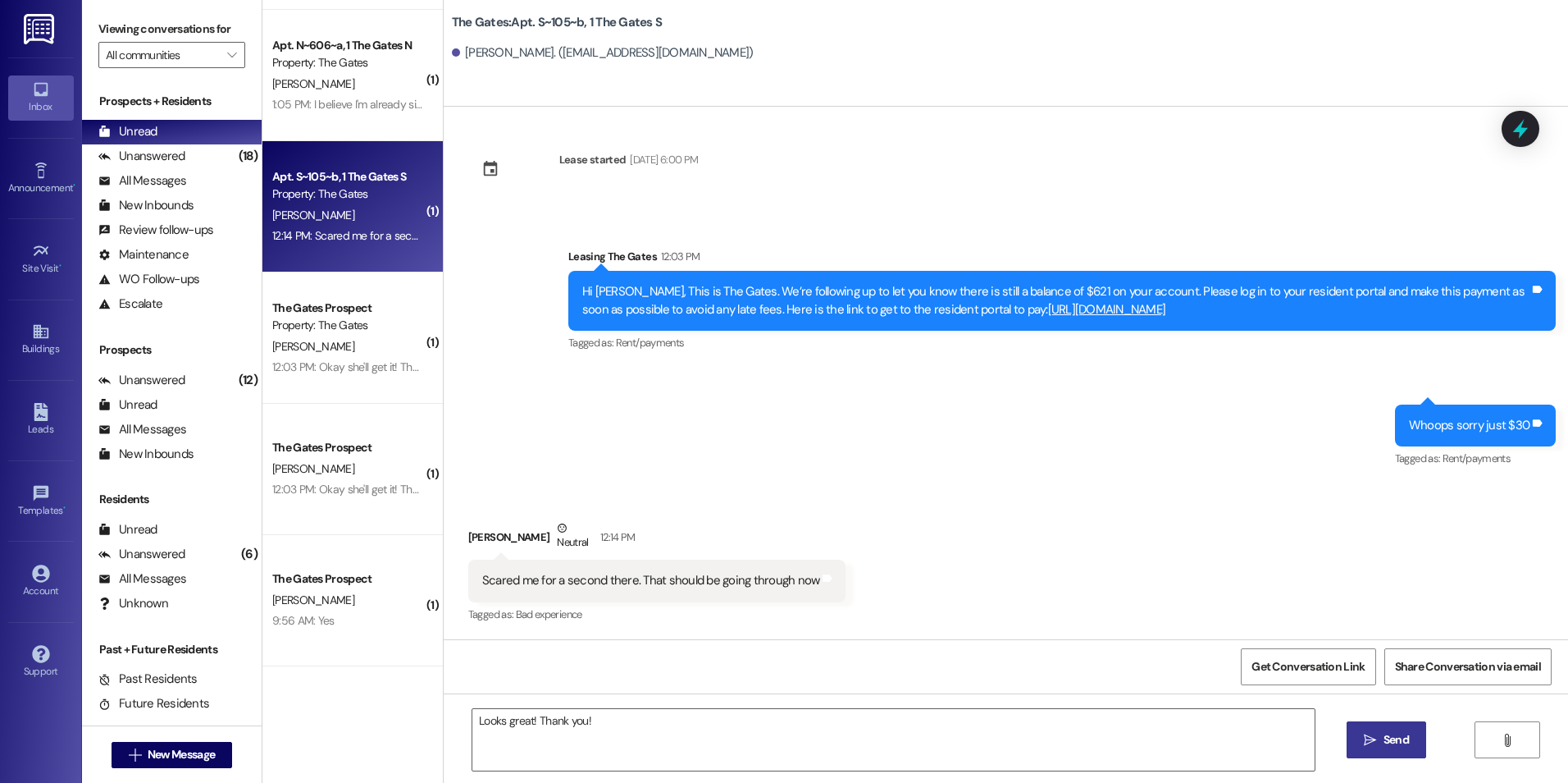
click at [1391, 735] on span "Send" at bounding box center [1395, 740] width 25 height 18
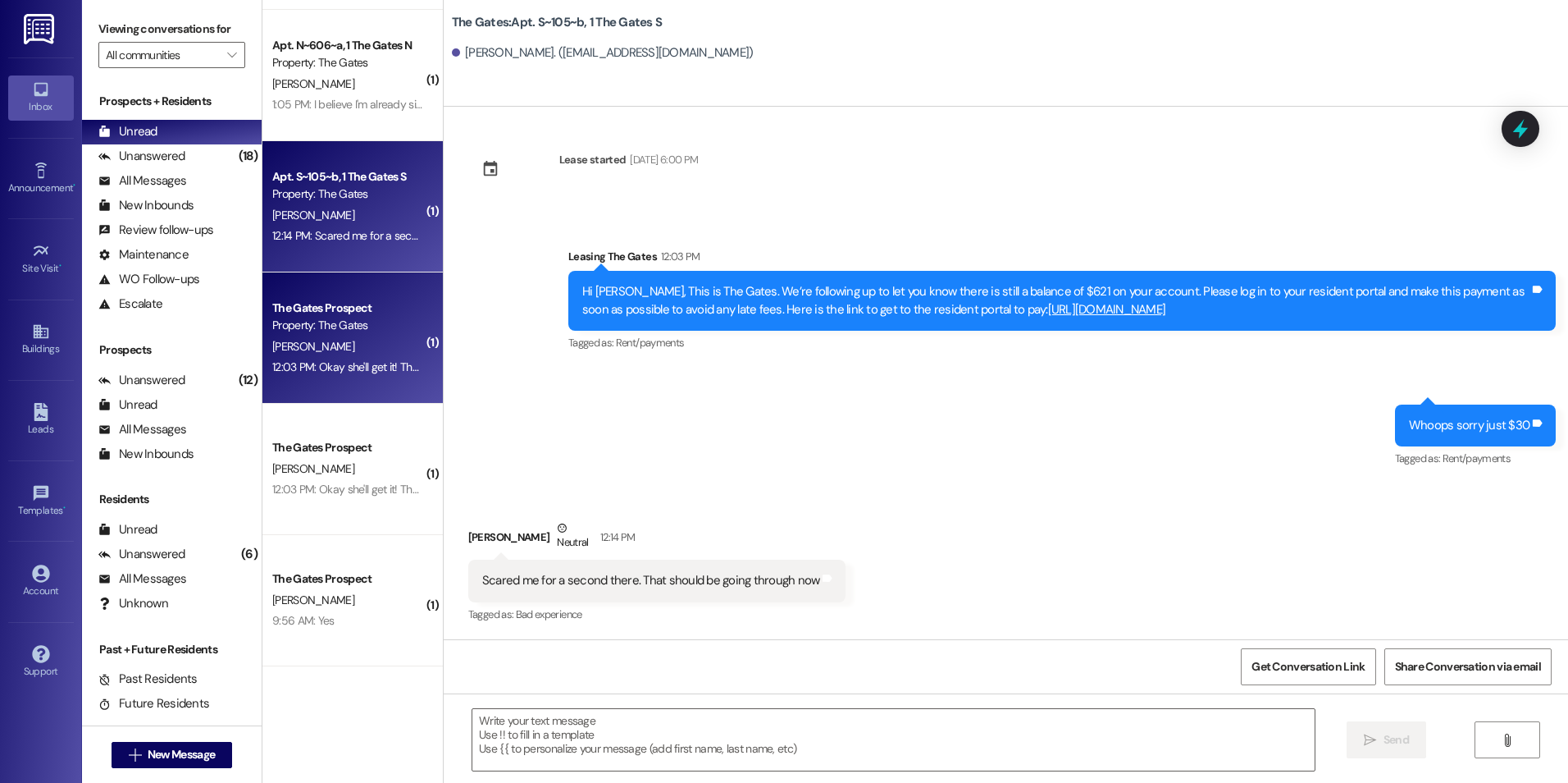
scroll to position [56957, 0]
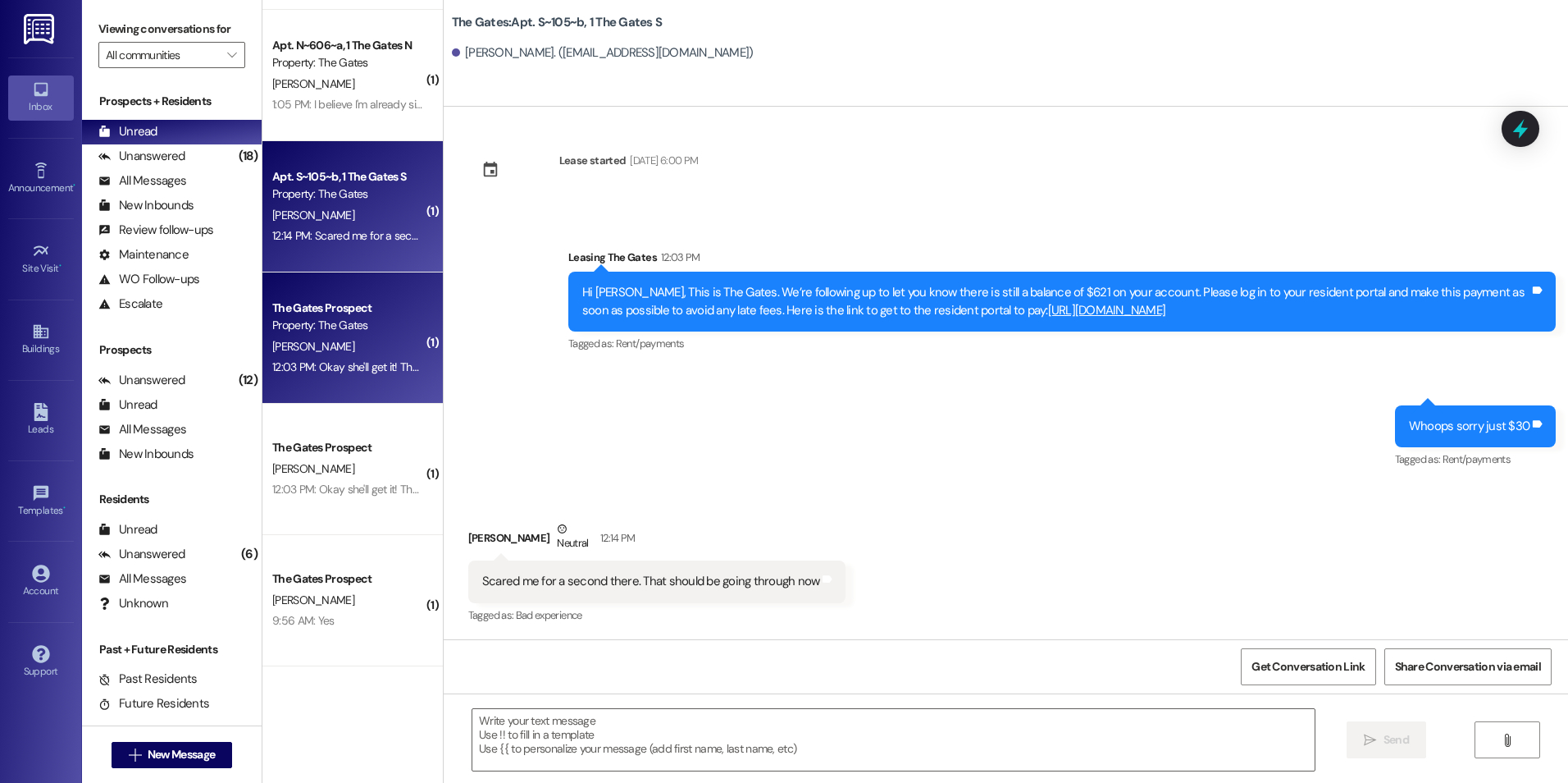
click at [305, 320] on div "Property: The Gates" at bounding box center [348, 326] width 152 height 18
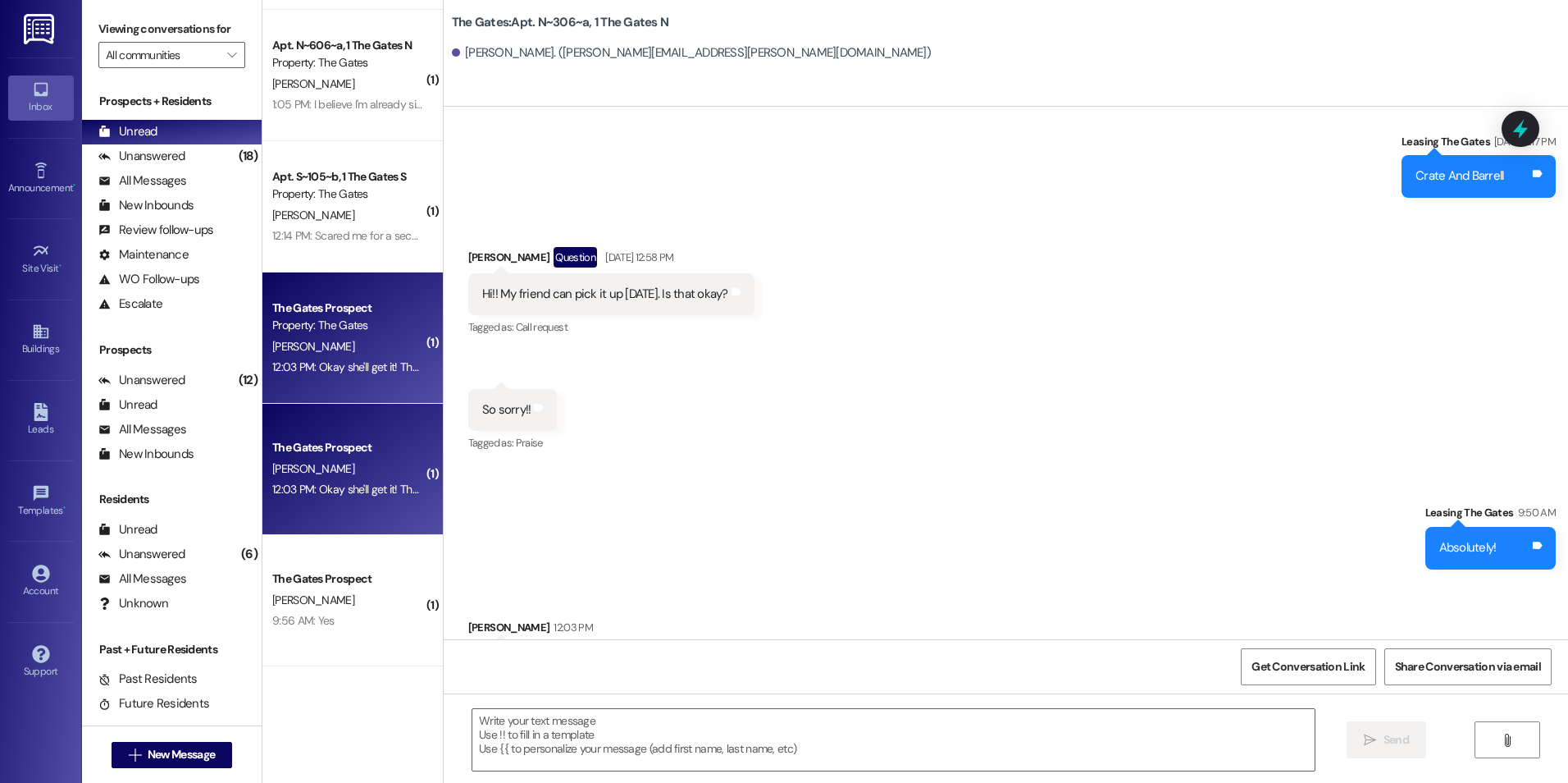
scroll to position [90308, 0]
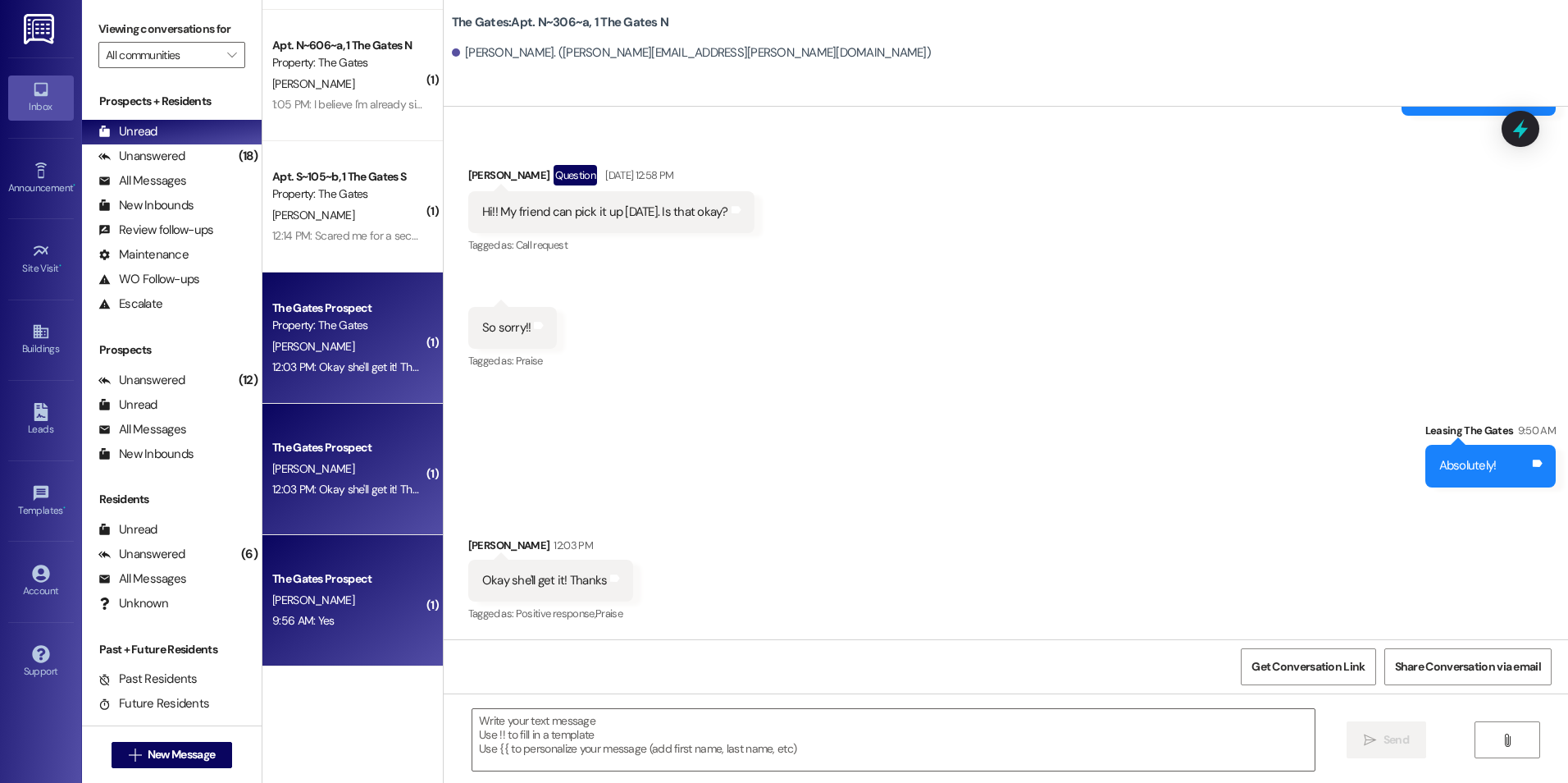
click at [325, 579] on div "The Gates Prospect" at bounding box center [348, 579] width 152 height 18
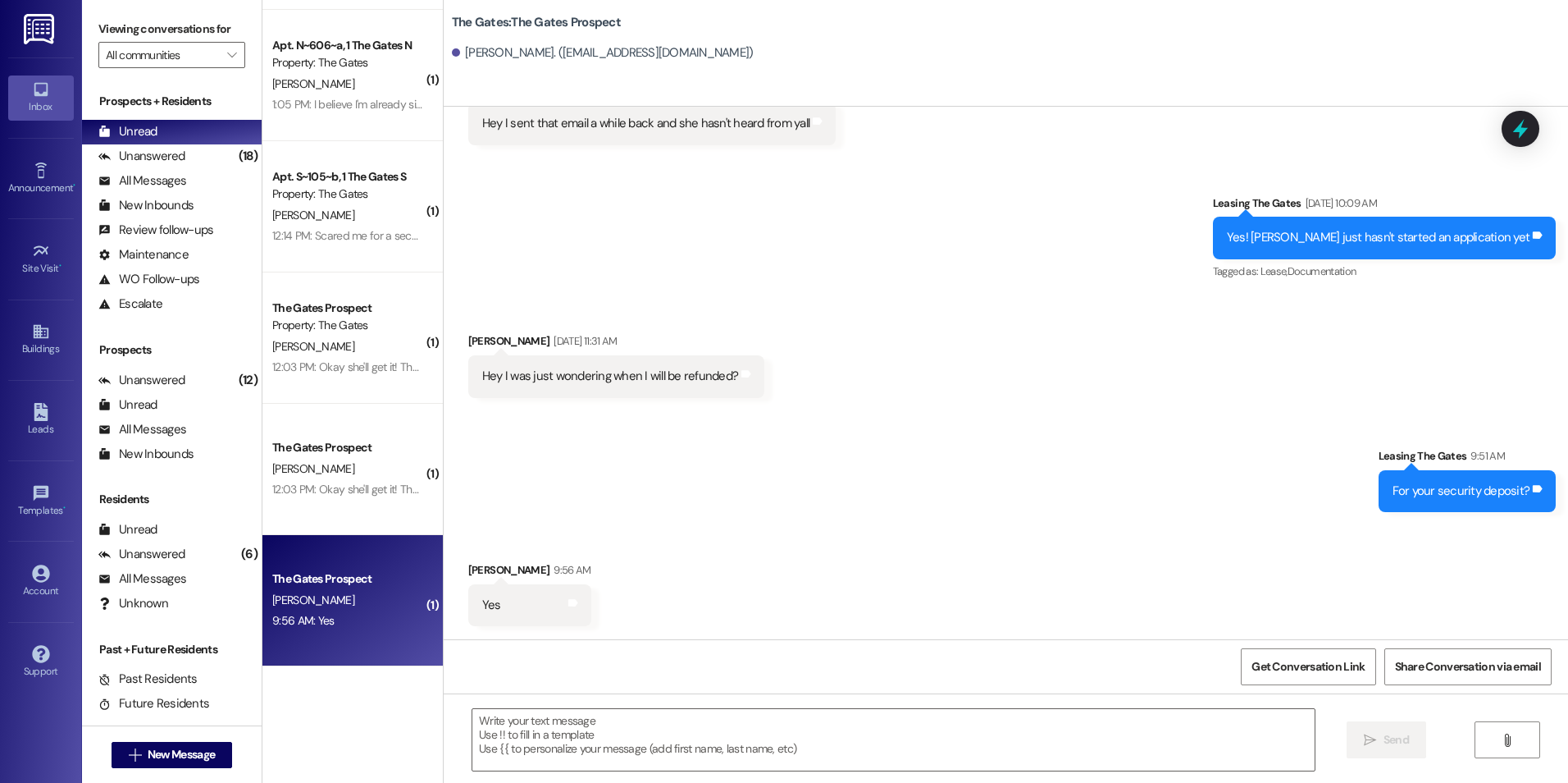
scroll to position [2440, 0]
click at [761, 738] on textarea at bounding box center [893, 739] width 841 height 62
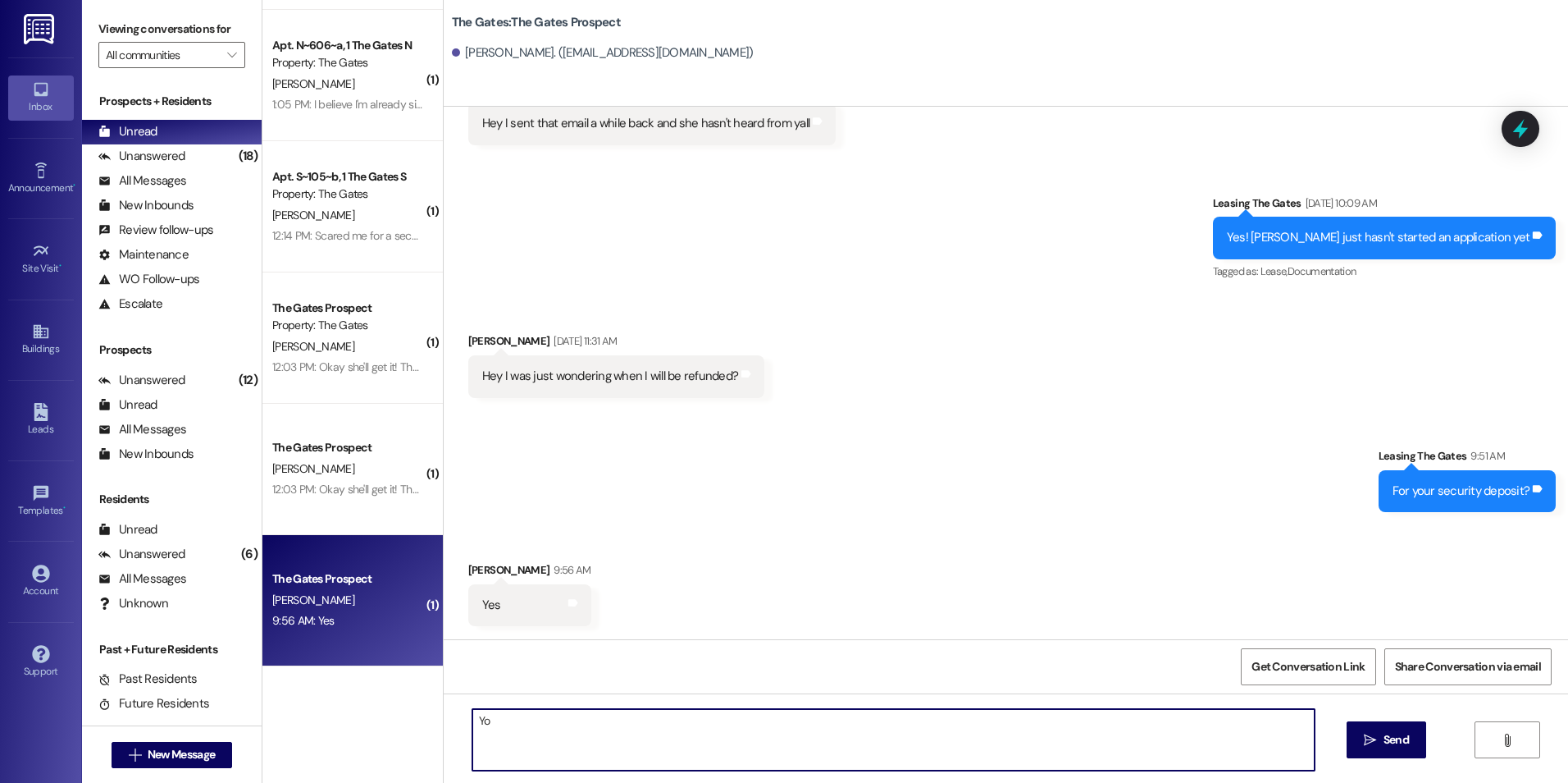
type textarea "Y"
type textarea "They should be returned 30 days after move out day so you should be getting it …"
click at [947, 694] on div "They should be returned 30 days after move out day so you should be getting it …" at bounding box center [1005, 754] width 1124 height 123
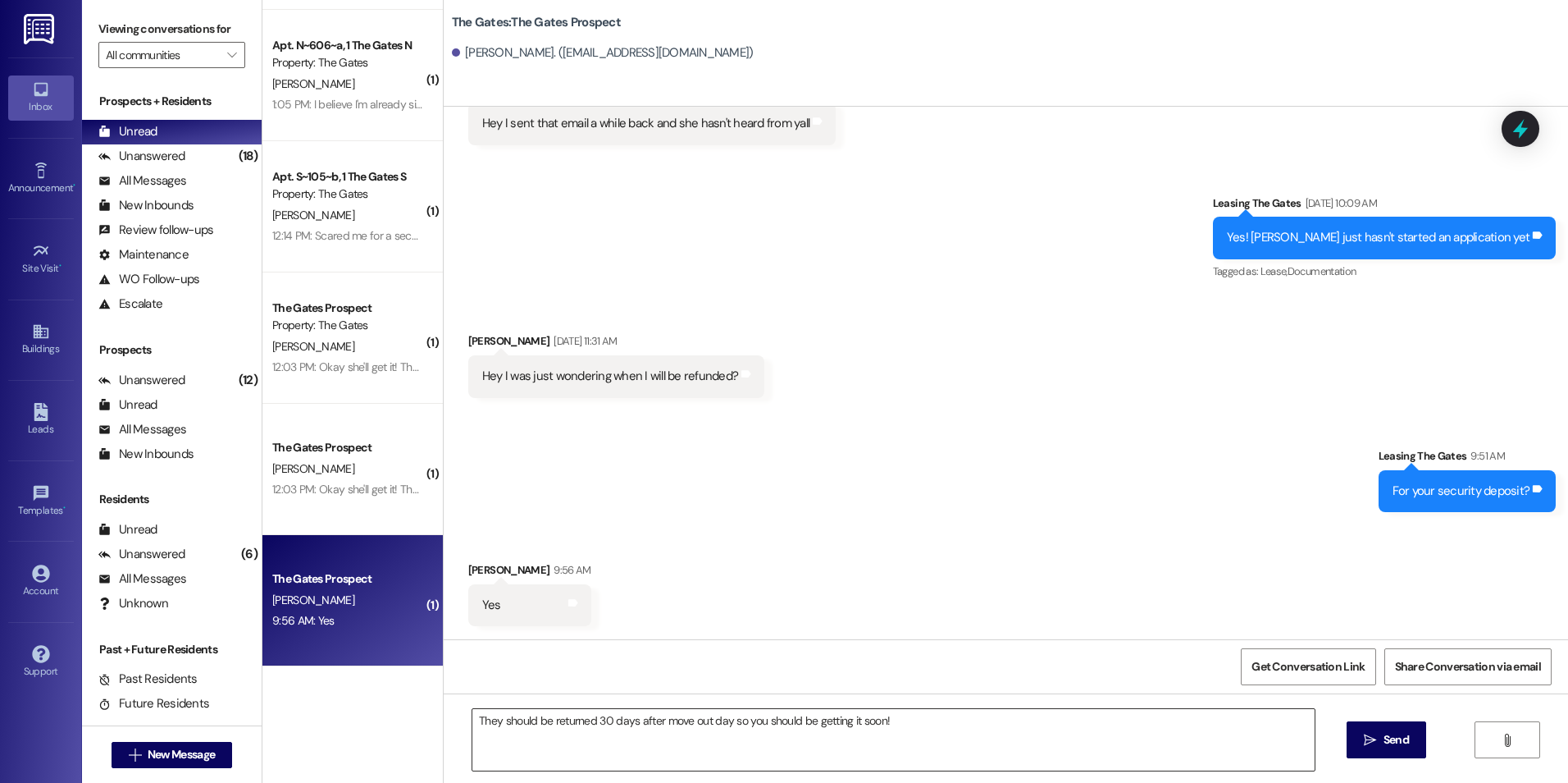
click at [949, 710] on textarea "They should be returned 30 days after move out day so you should be getting it …" at bounding box center [893, 739] width 841 height 62
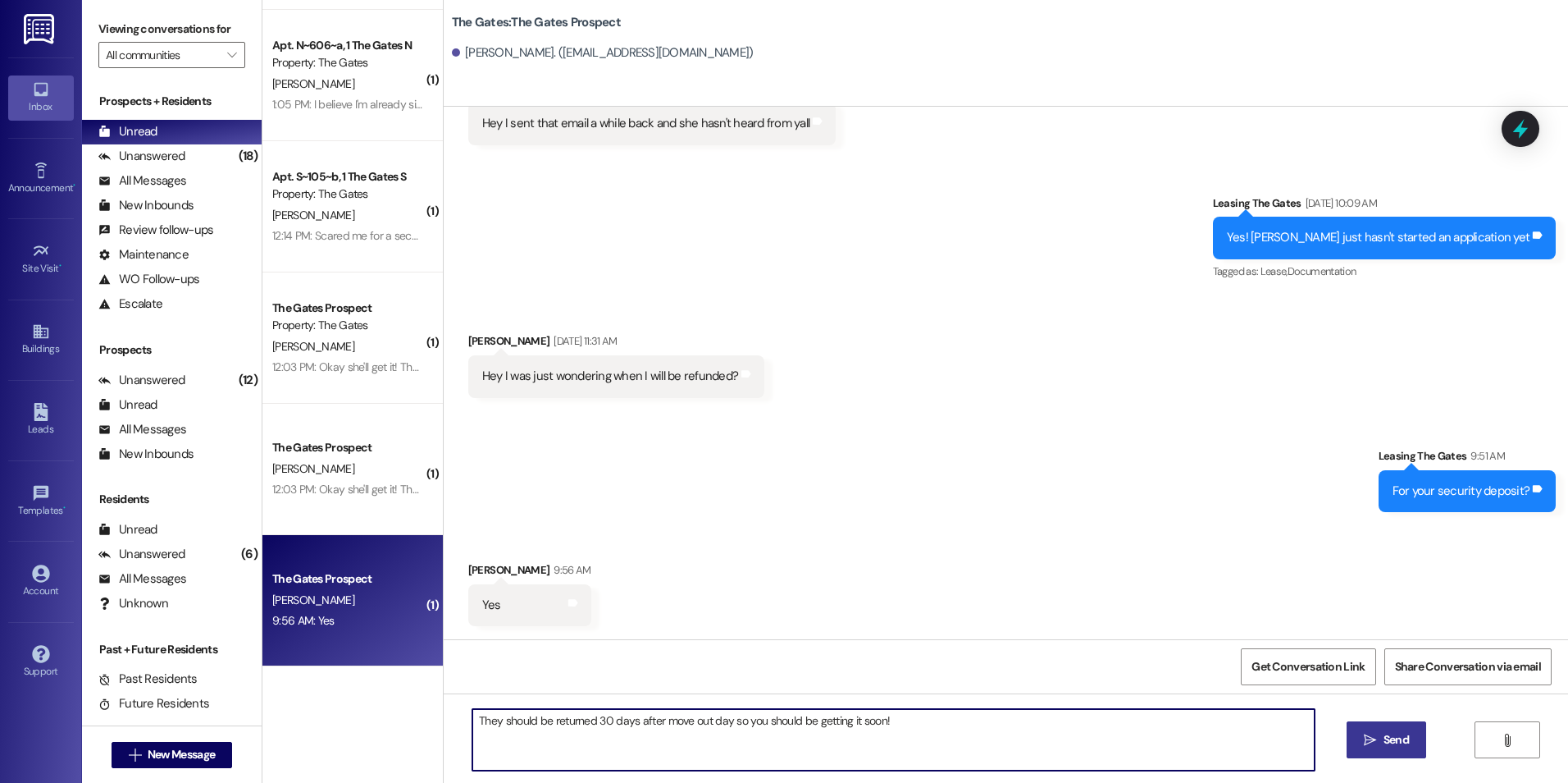
click at [1401, 743] on span "Send" at bounding box center [1395, 740] width 25 height 18
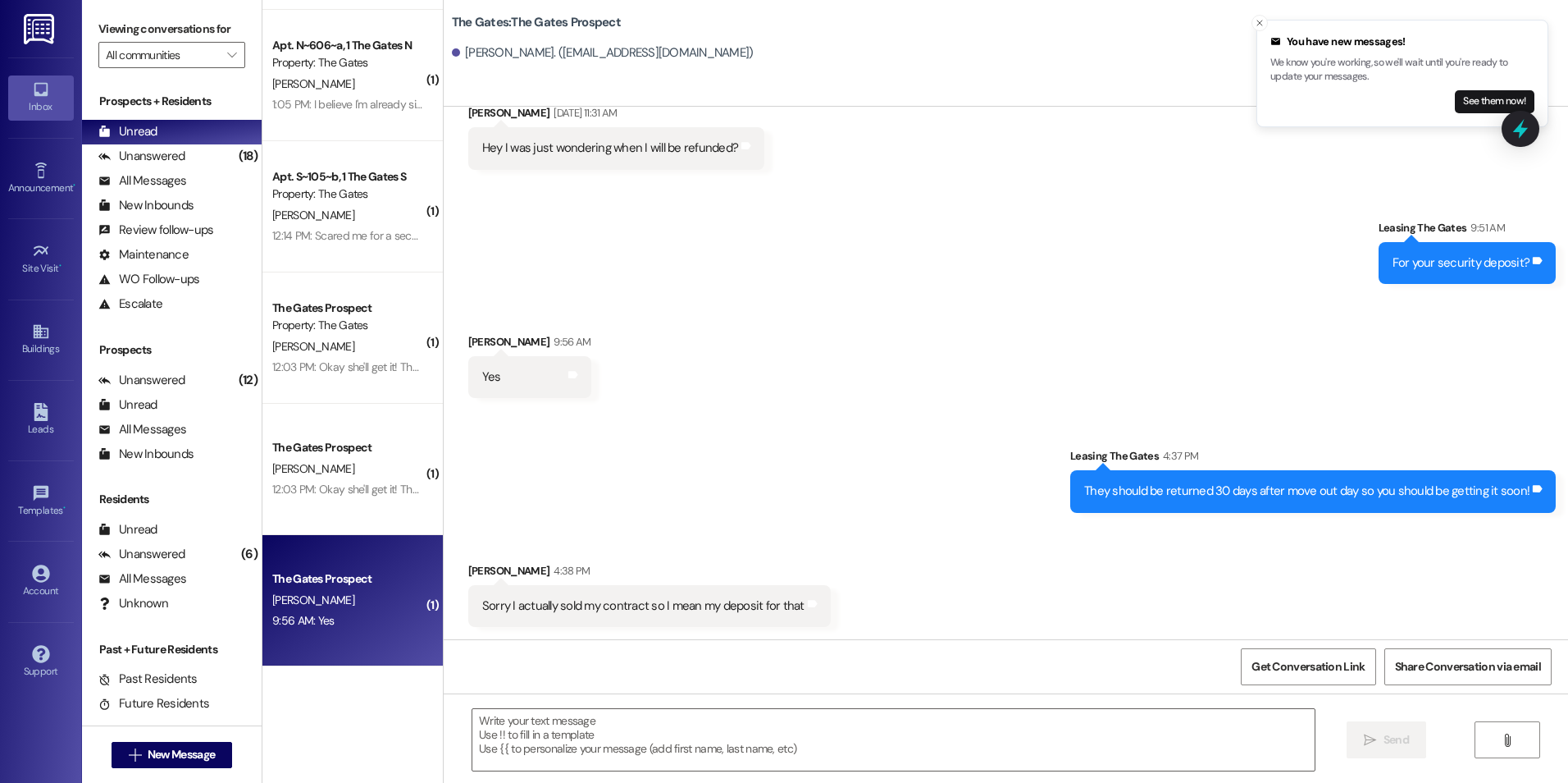
scroll to position [2783, 0]
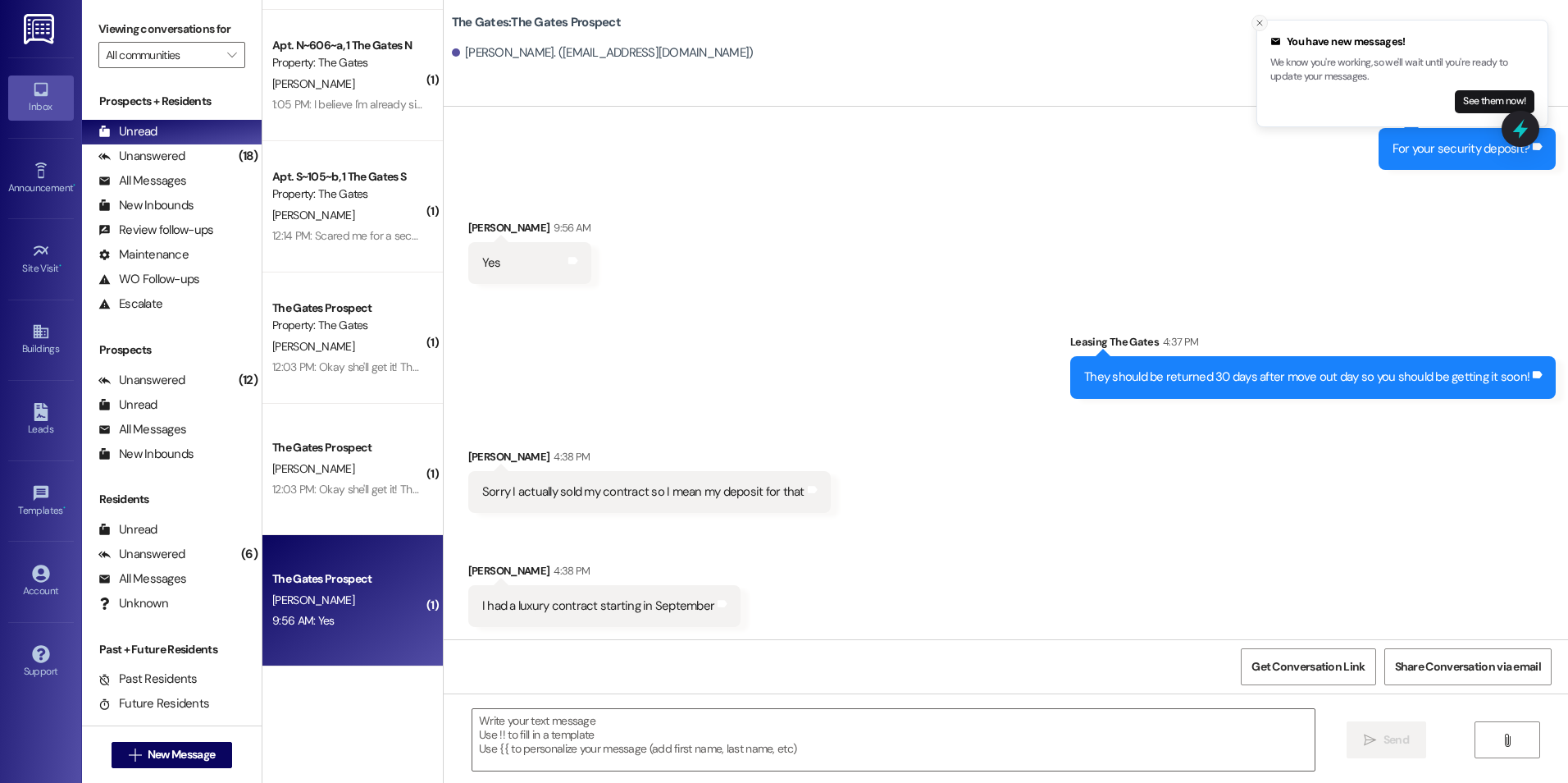
click at [1255, 26] on icon "Close toast" at bounding box center [1259, 23] width 10 height 10
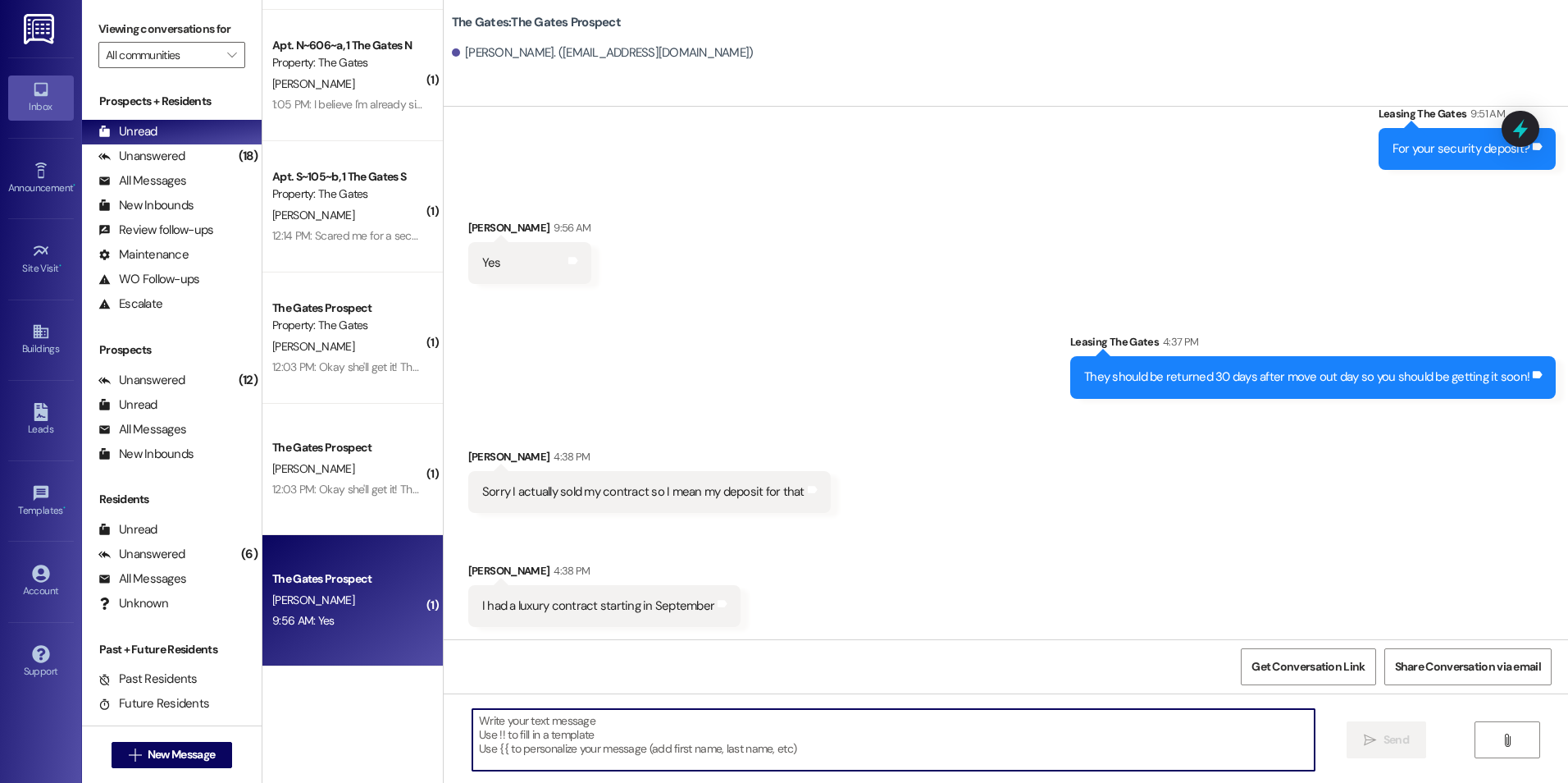
click at [757, 718] on textarea at bounding box center [893, 739] width 841 height 62
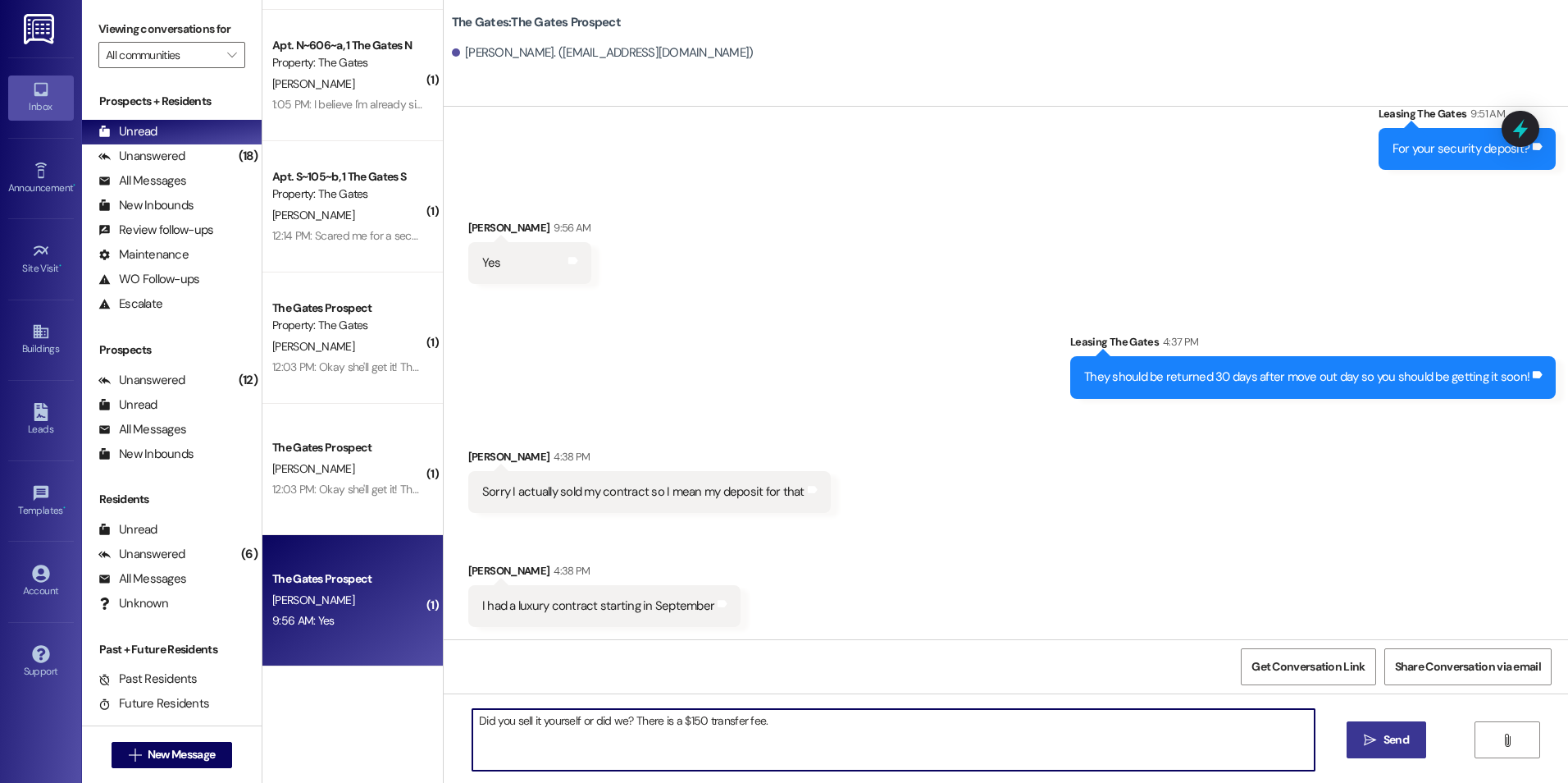
type textarea "Did you sell it yourself or did we? There is a $150 transfer fee."
click at [1386, 752] on button " Send" at bounding box center [1386, 740] width 79 height 37
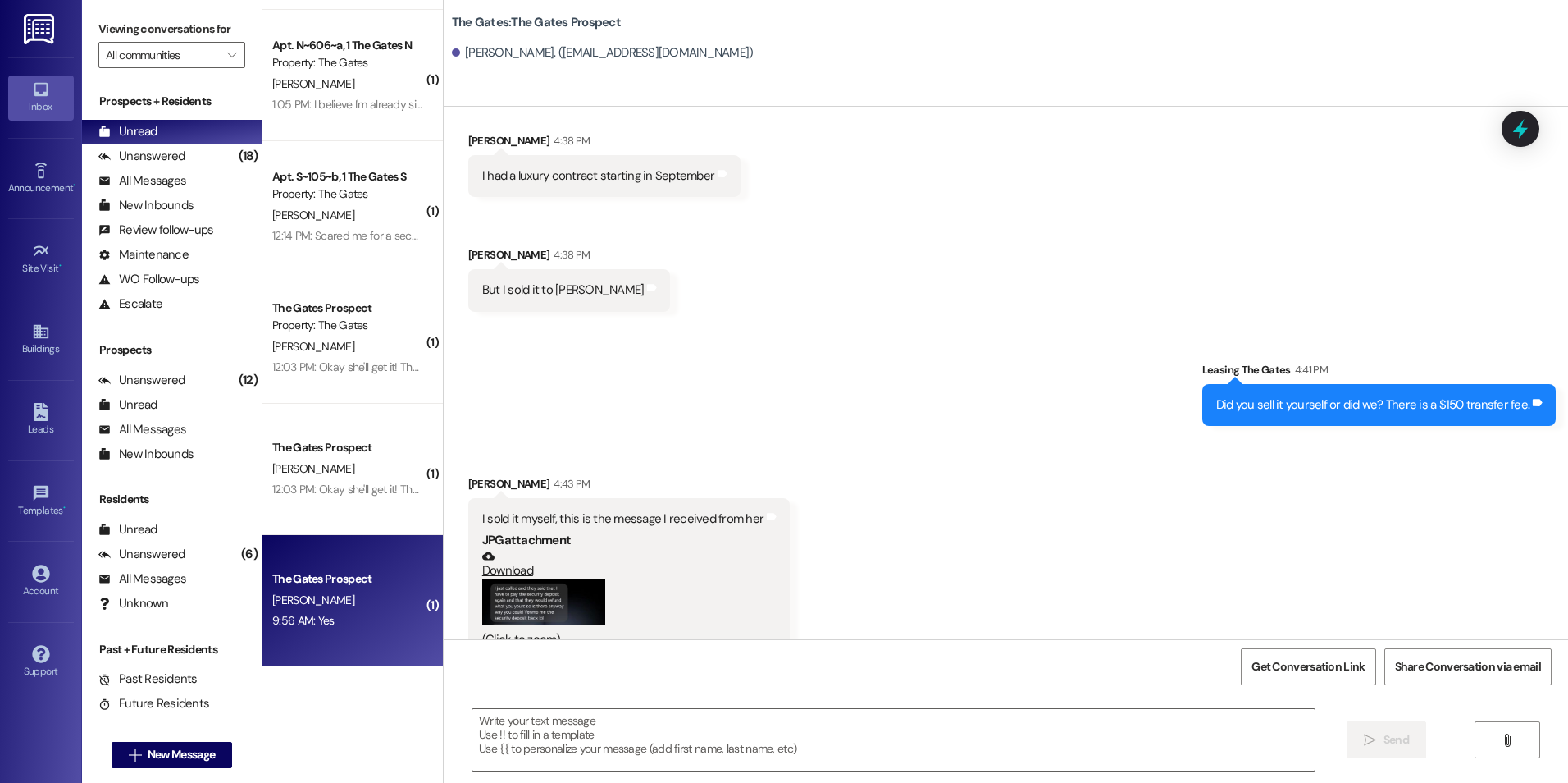
scroll to position [3247, 0]
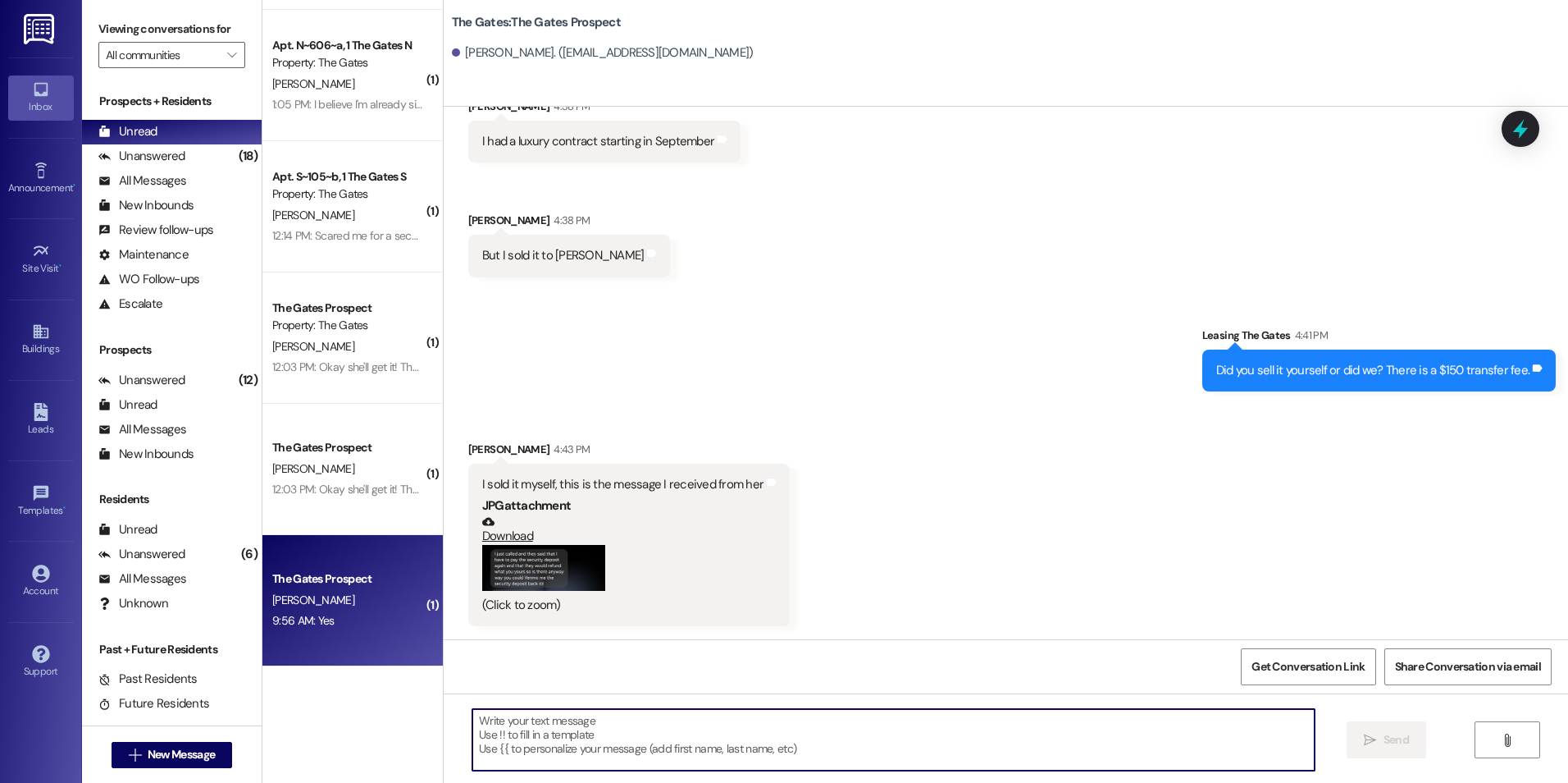
click at [566, 714] on textarea at bounding box center [893, 739] width 841 height 62
type textarea "Okay, did she pay the transfer fee?"
click at [1390, 738] on span "Send" at bounding box center [1395, 740] width 25 height 18
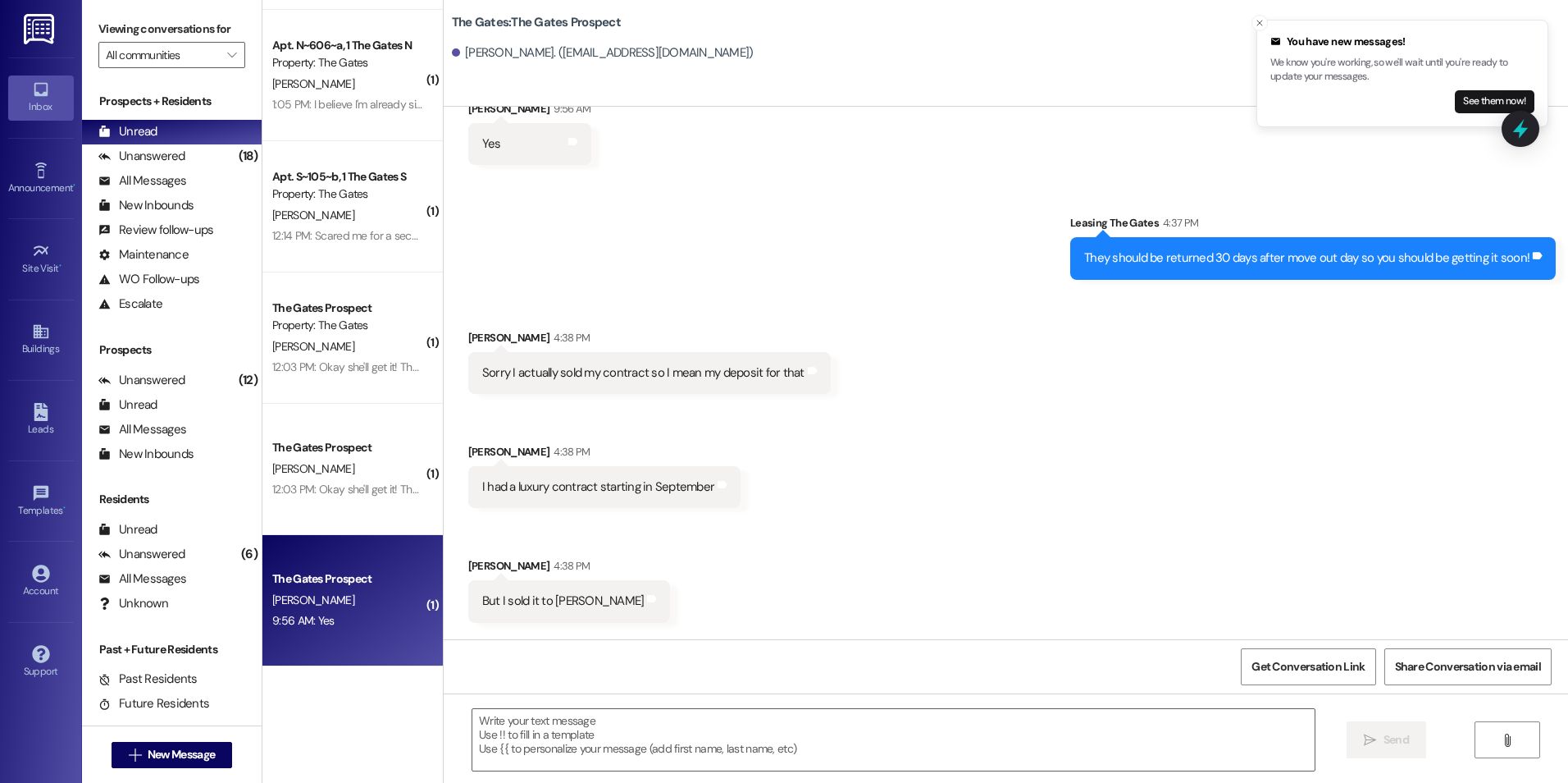
scroll to position [3475, 0]
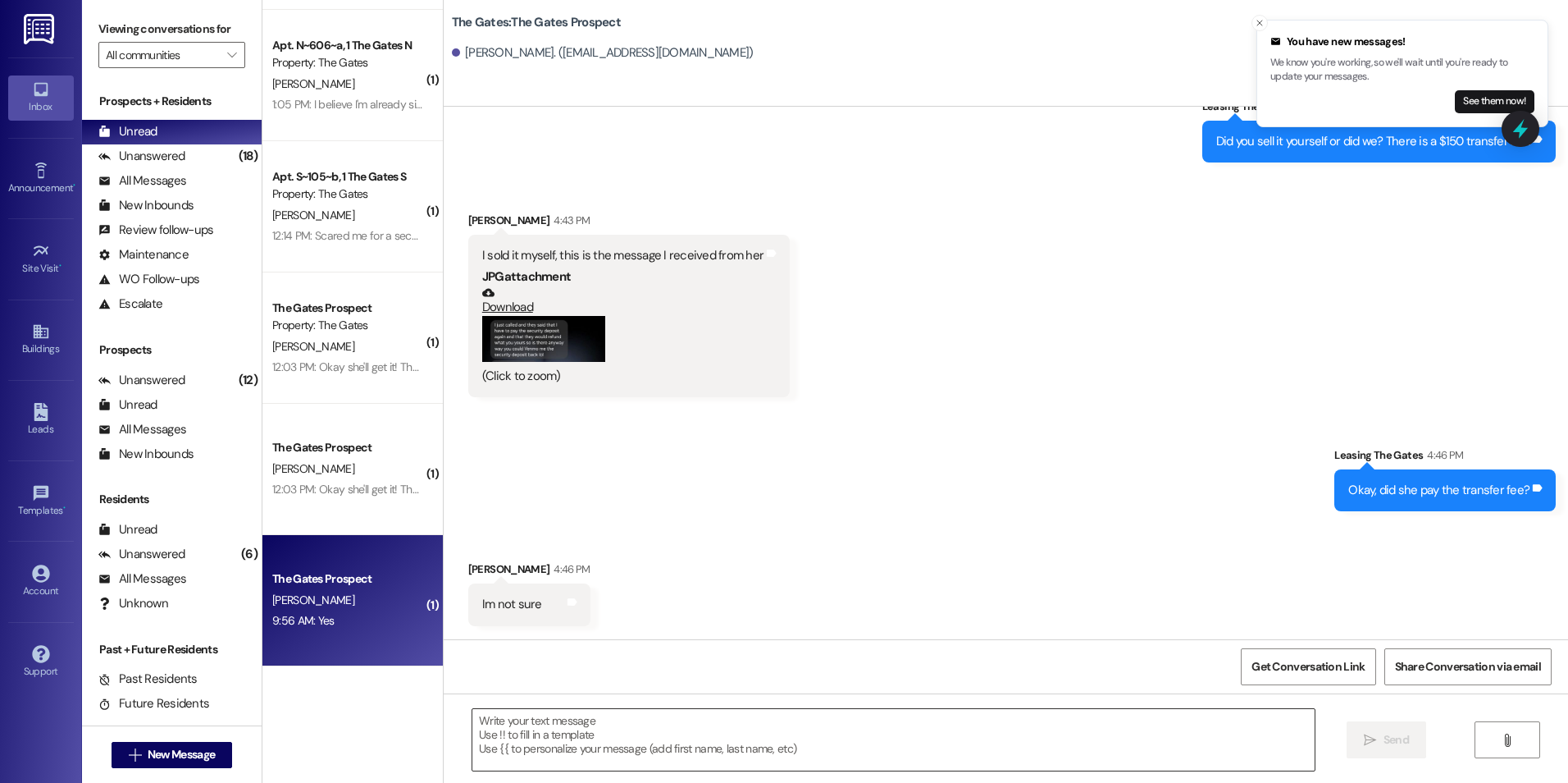
click at [808, 724] on textarea at bounding box center [893, 739] width 841 height 62
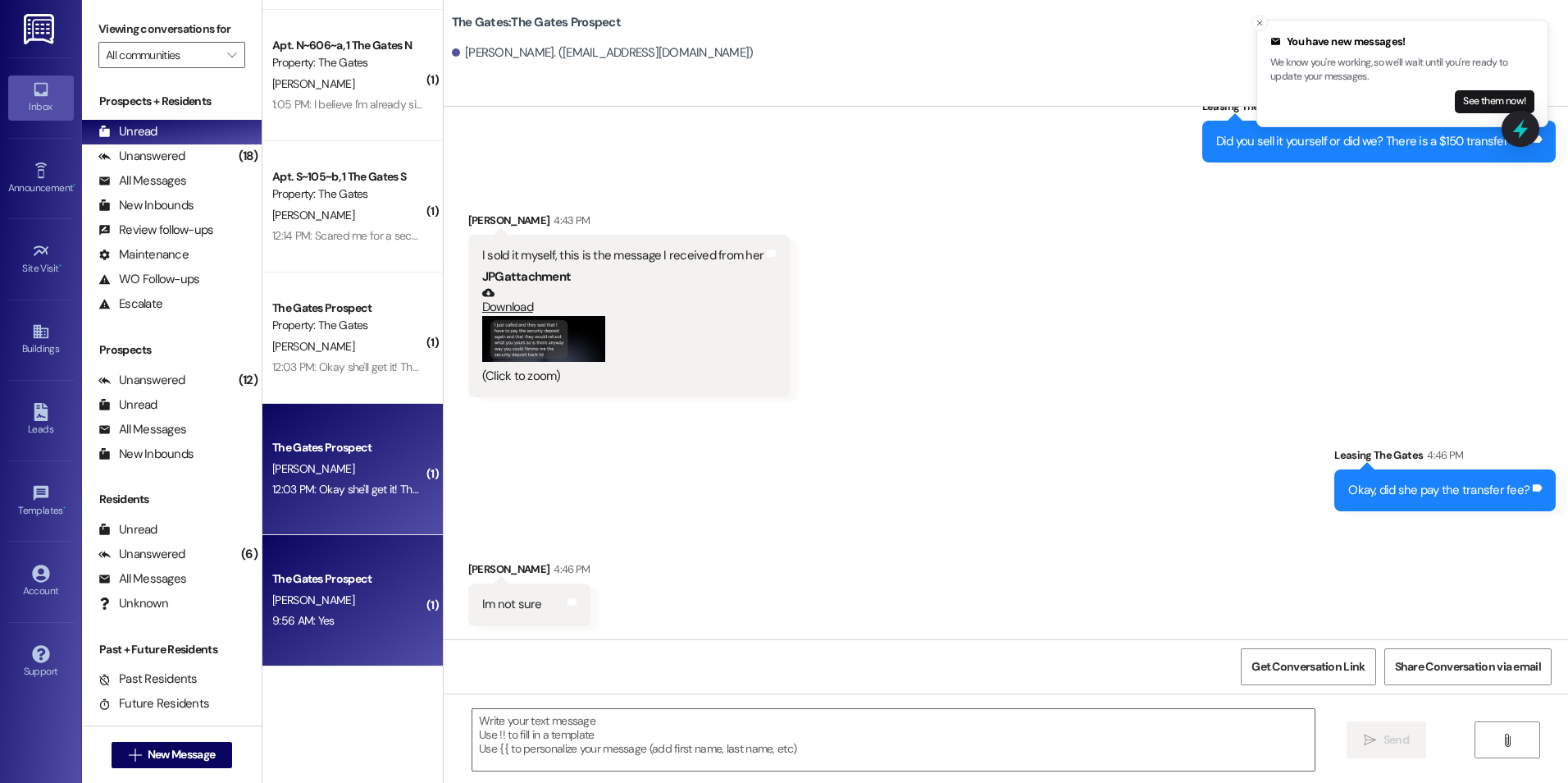
click at [278, 444] on div "The Gates Prospect" at bounding box center [348, 447] width 152 height 18
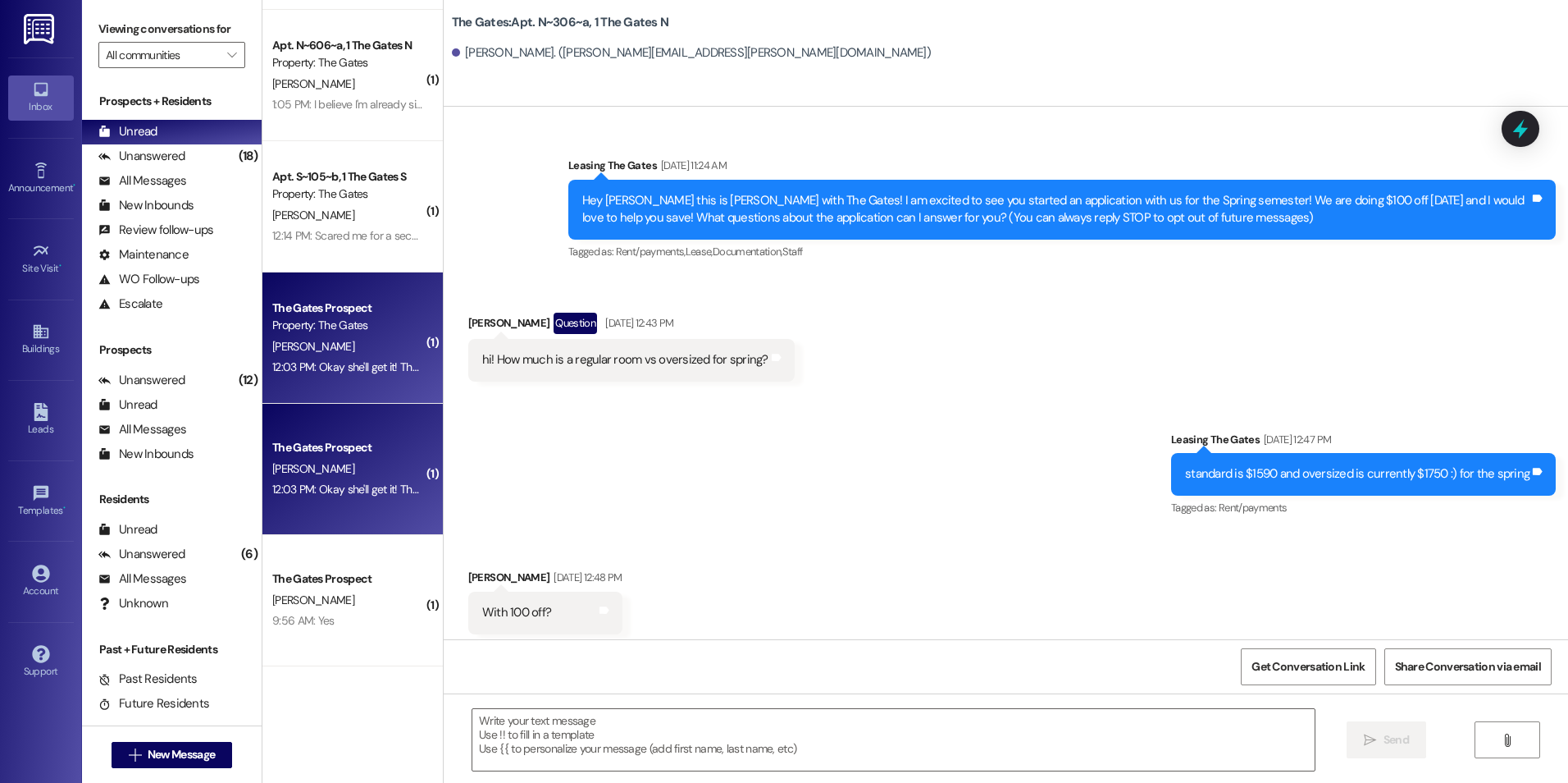
scroll to position [90308, 0]
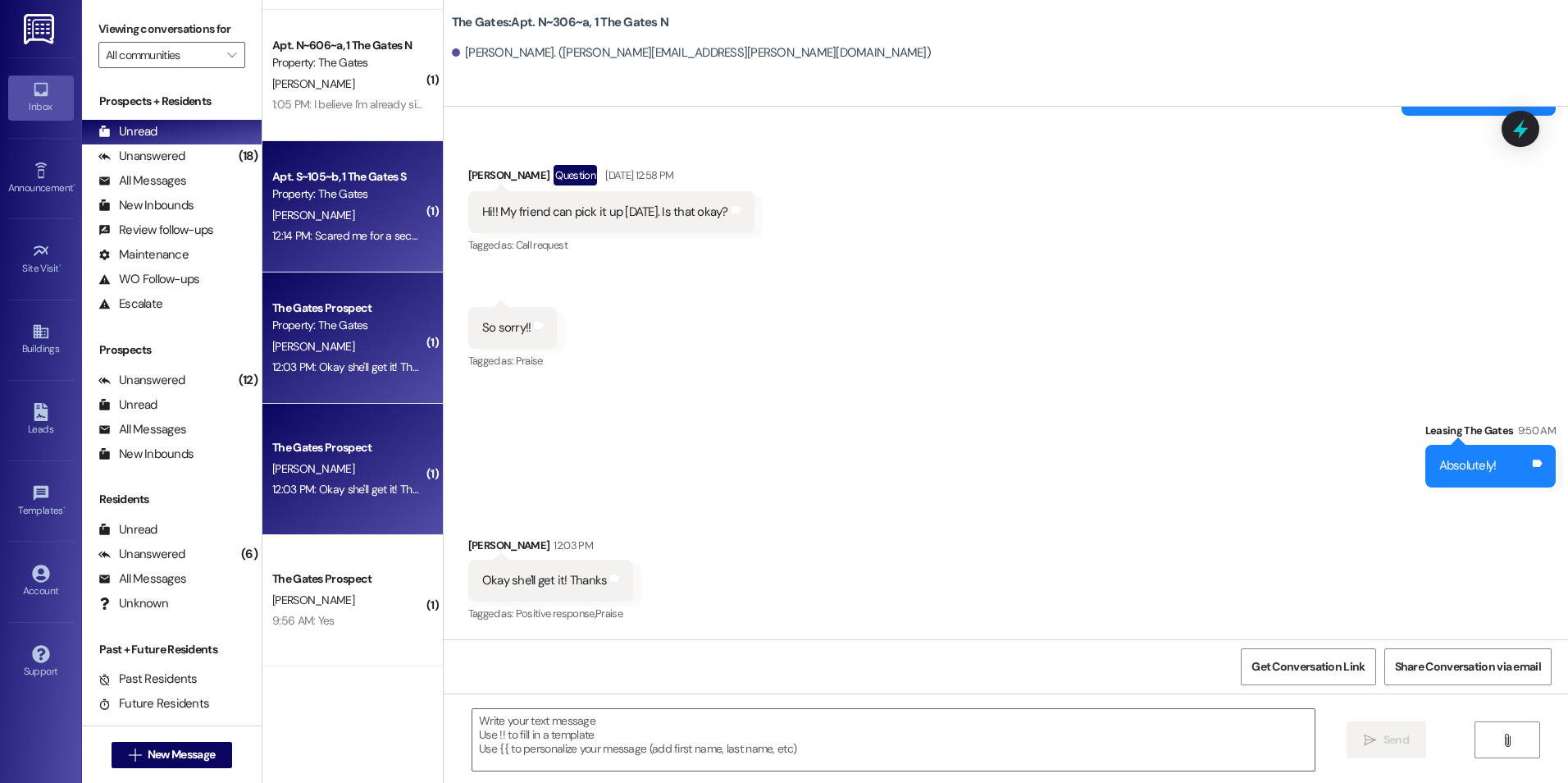
click at [345, 203] on div "Apt. S~105~b, 1 The Gates S Property: The Gates" at bounding box center [348, 185] width 155 height 38
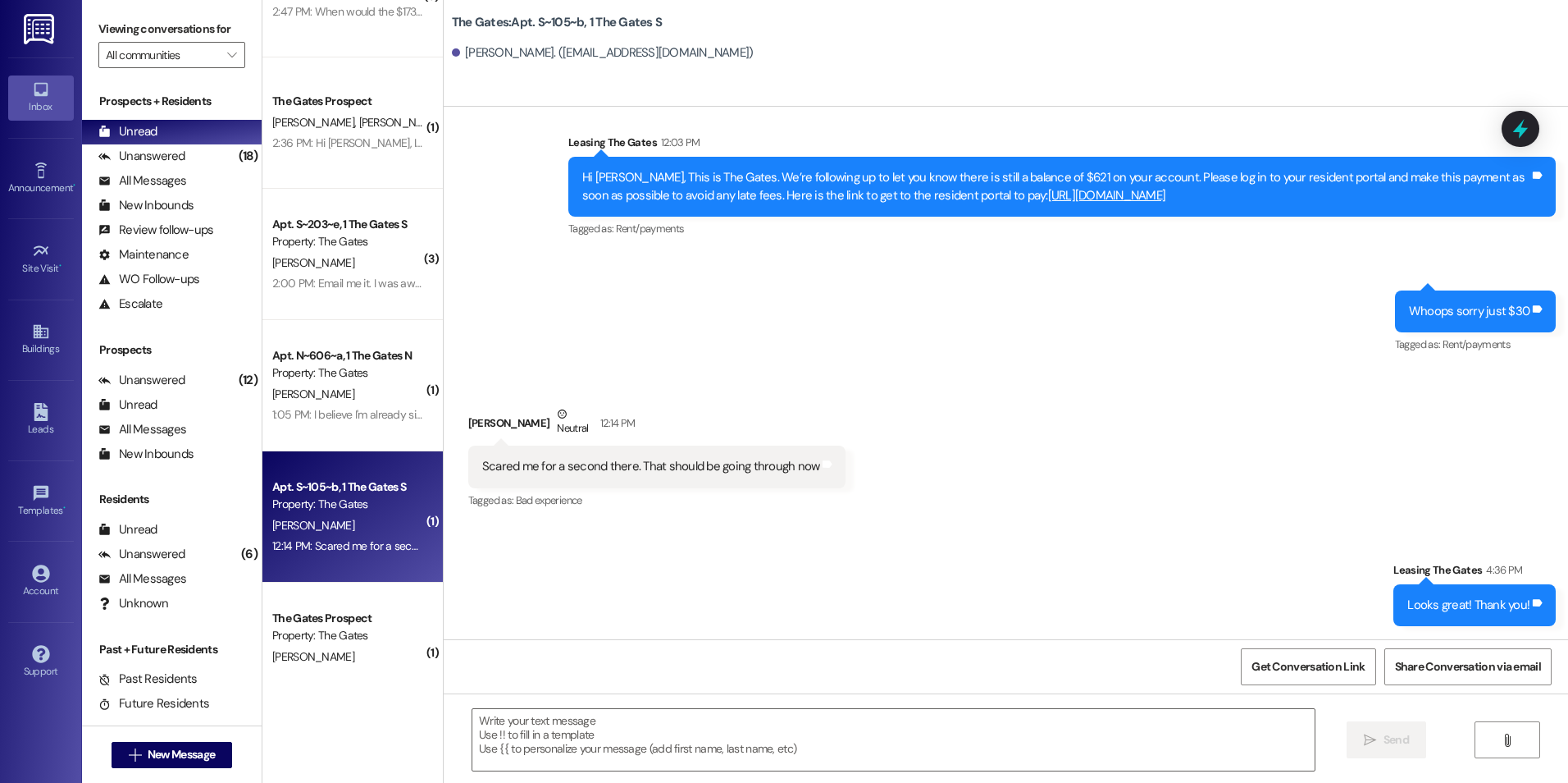
scroll to position [0, 0]
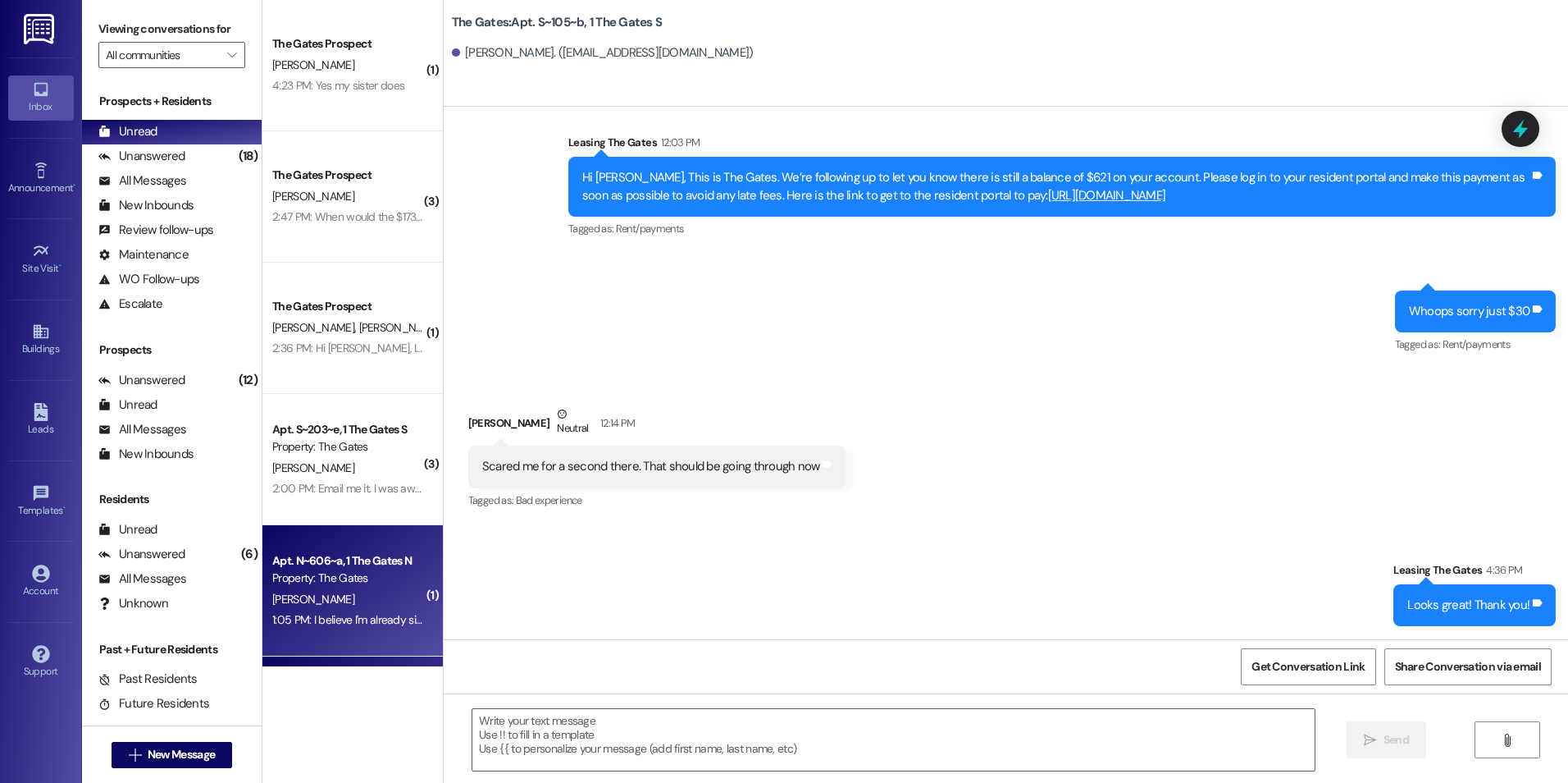
click at [299, 595] on span "[PERSON_NAME]" at bounding box center [314, 599] width 82 height 15
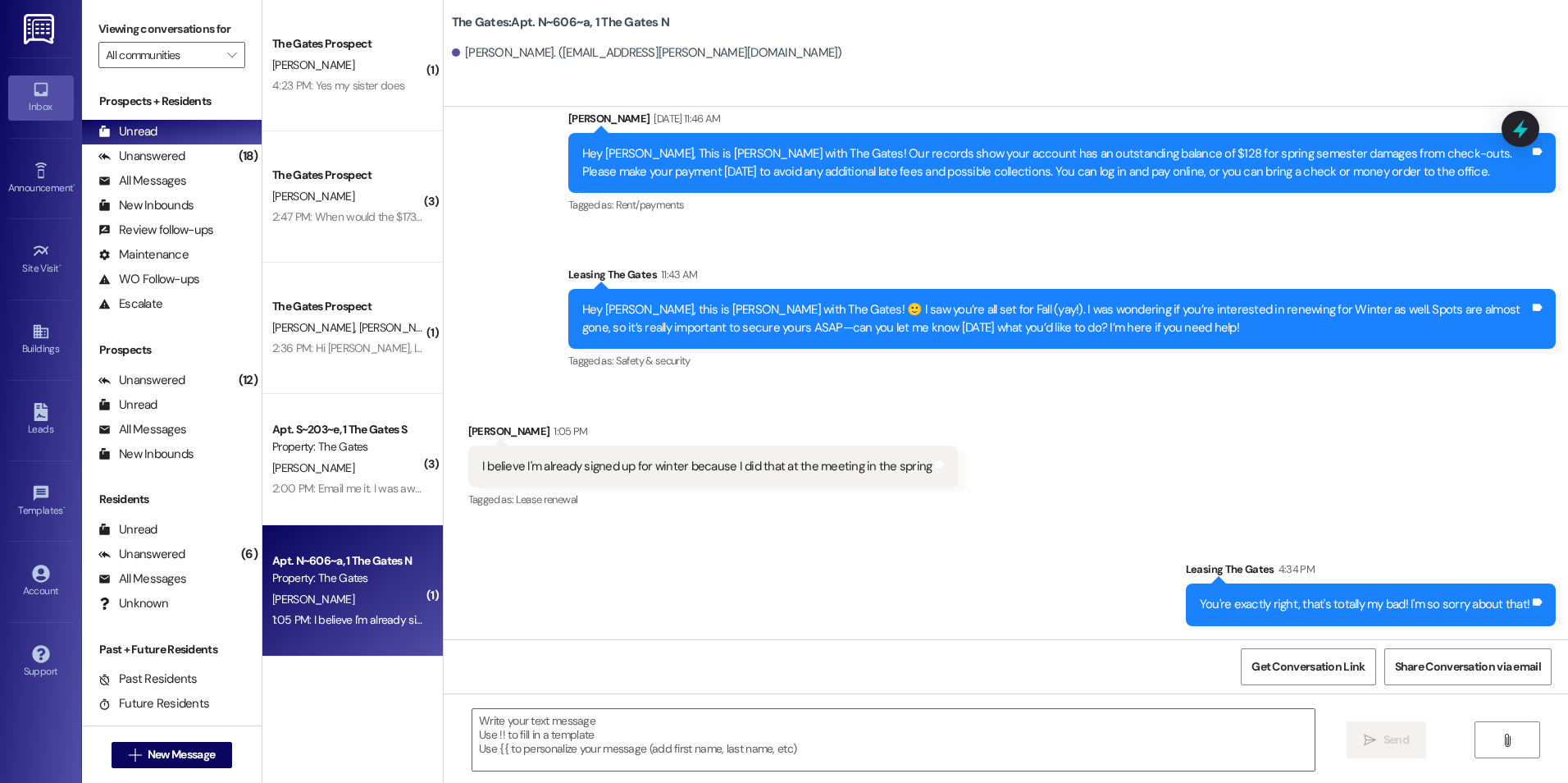
scroll to position [34366, 0]
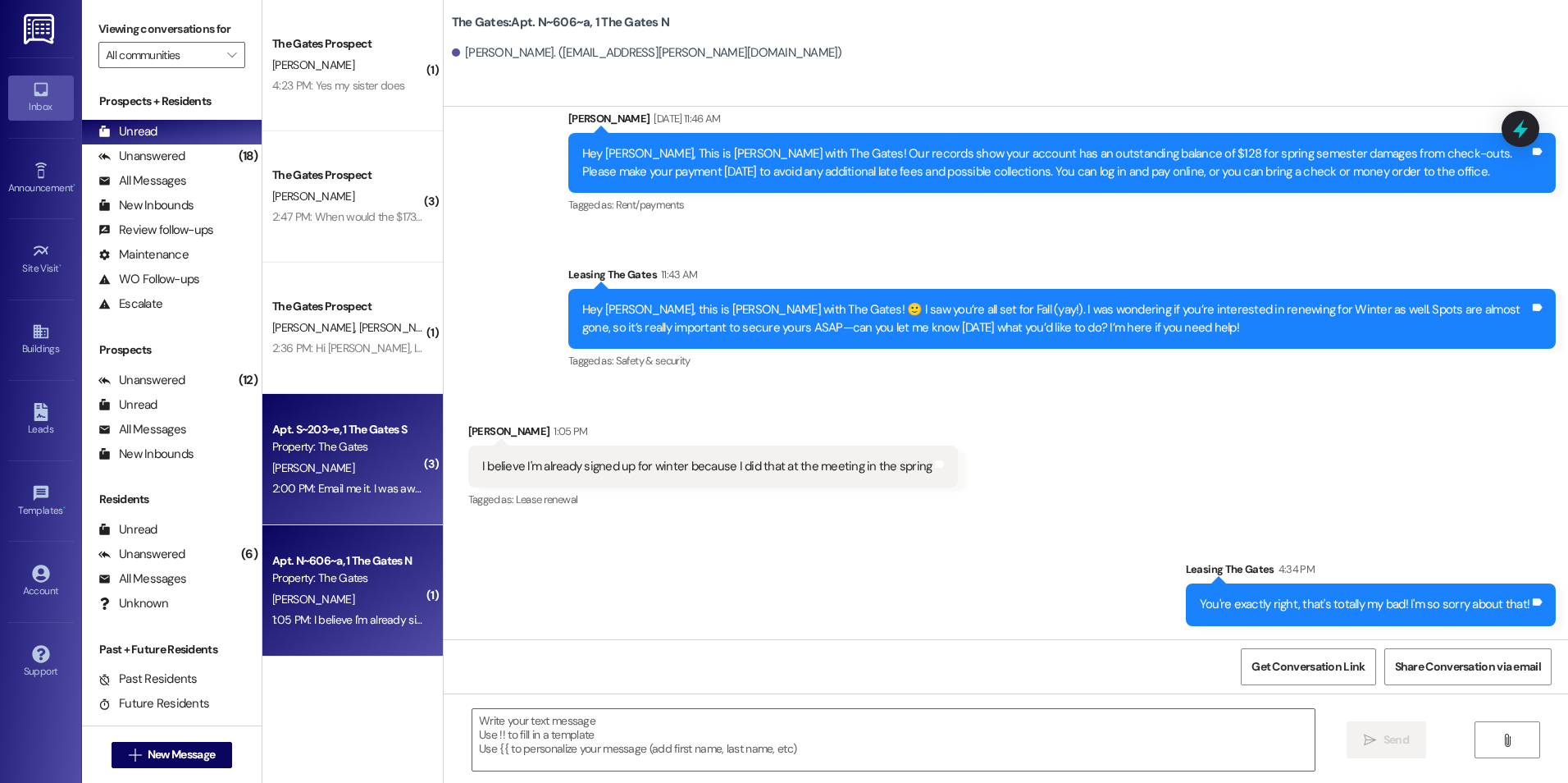
click at [353, 447] on div "Property: The Gates" at bounding box center [348, 446] width 152 height 18
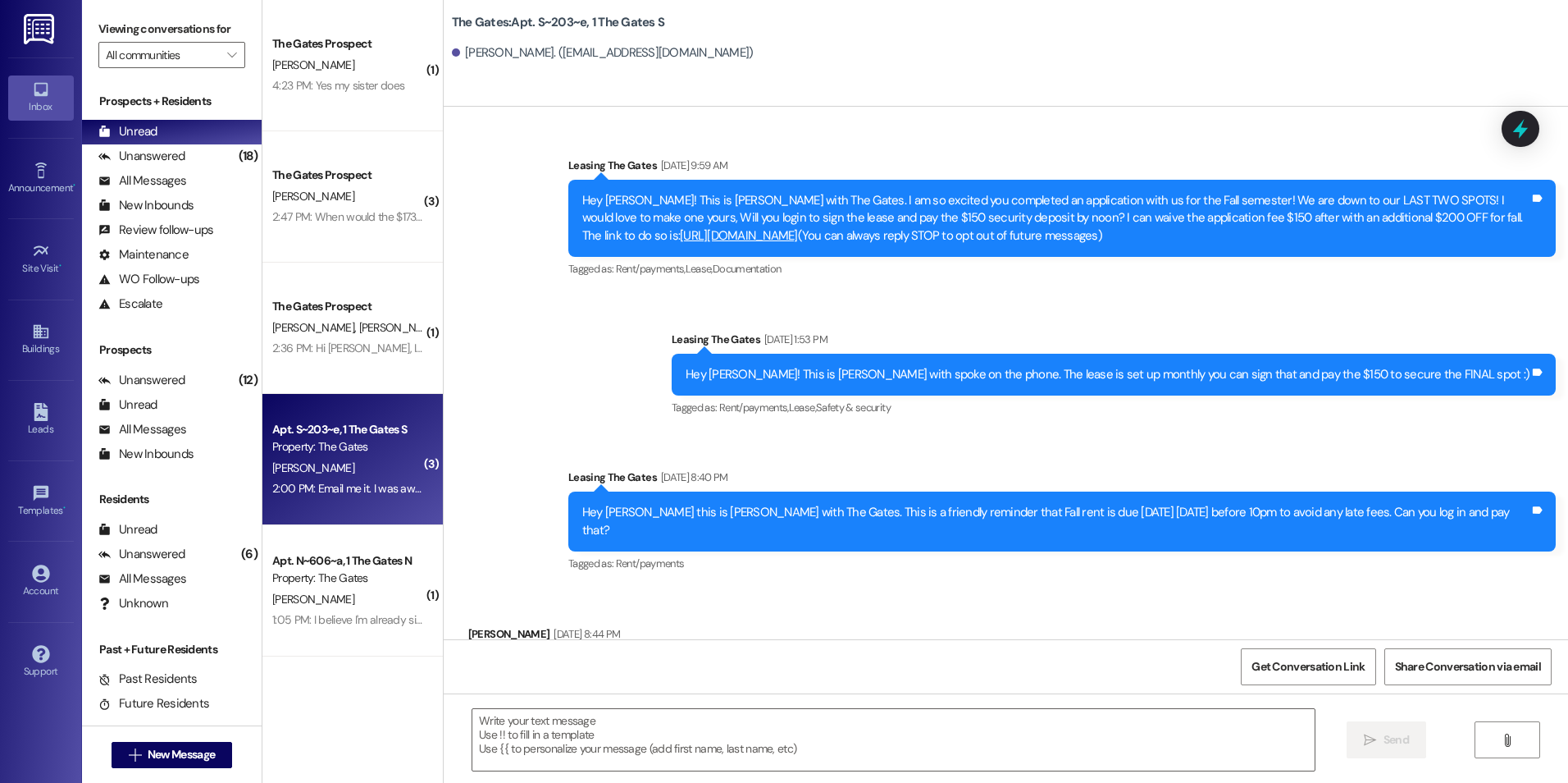
scroll to position [82841, 0]
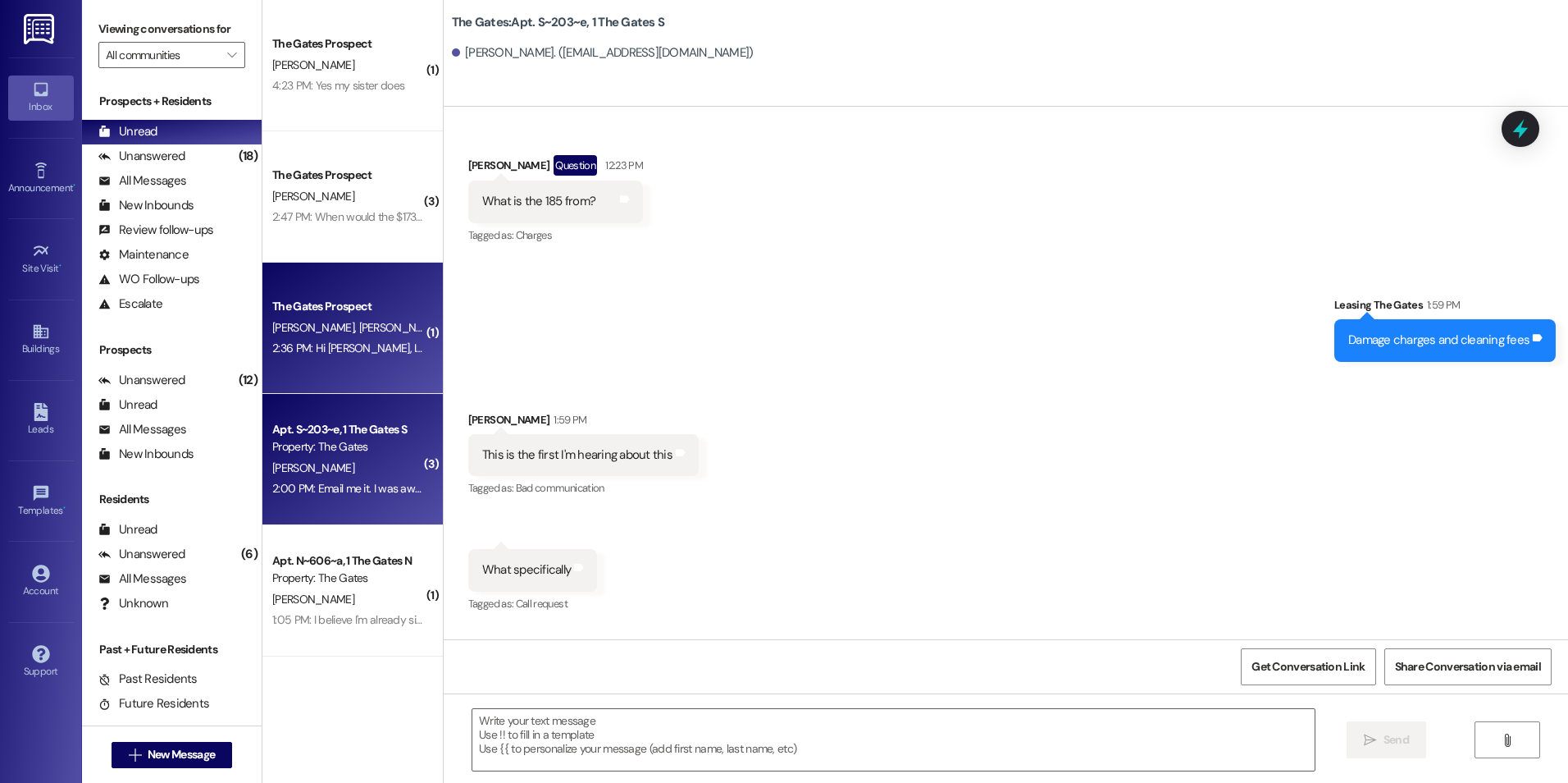
click at [358, 322] on span "[PERSON_NAME]" at bounding box center [399, 327] width 82 height 15
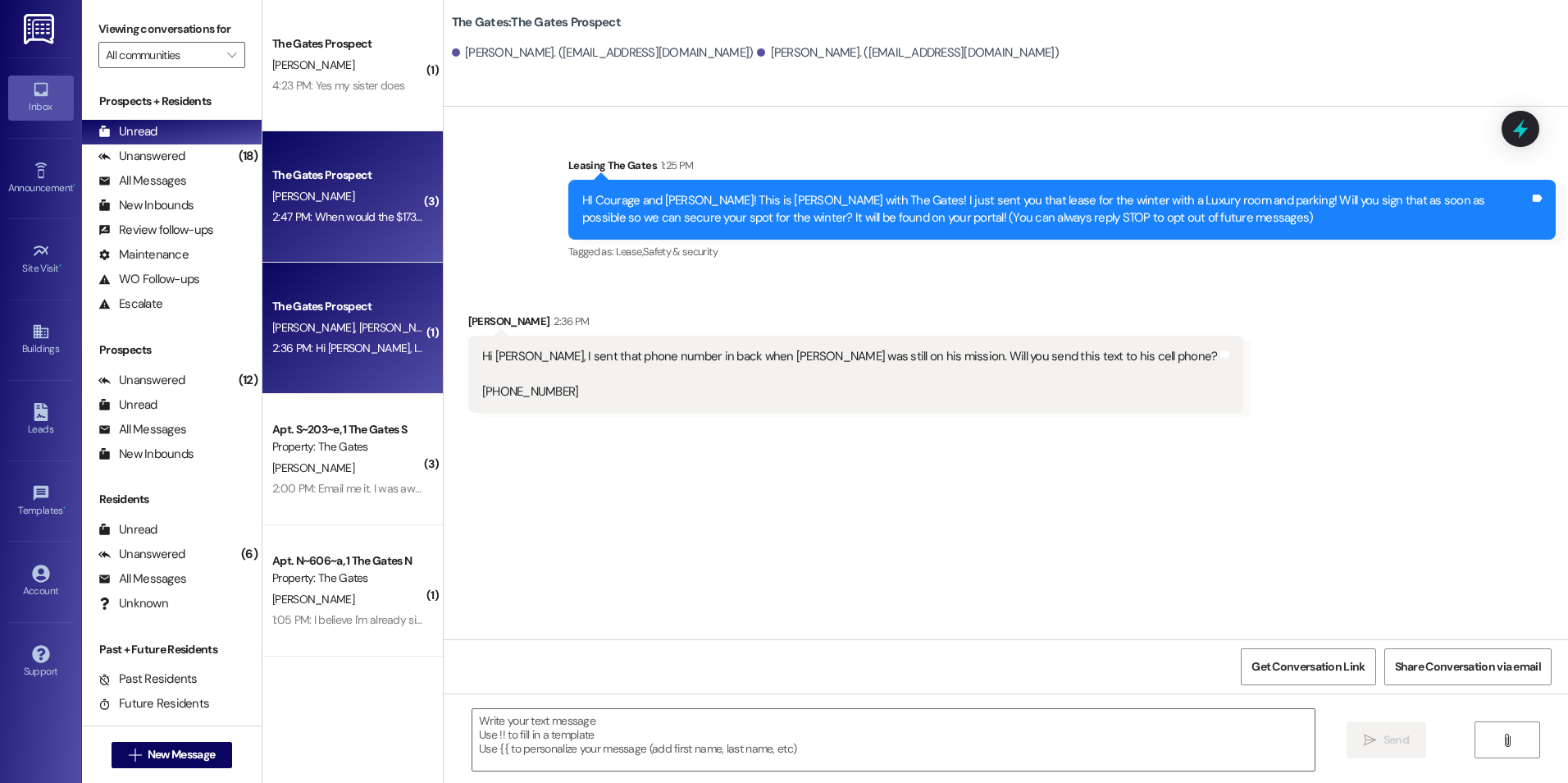
click at [371, 172] on div "The Gates Prospect" at bounding box center [348, 176] width 152 height 18
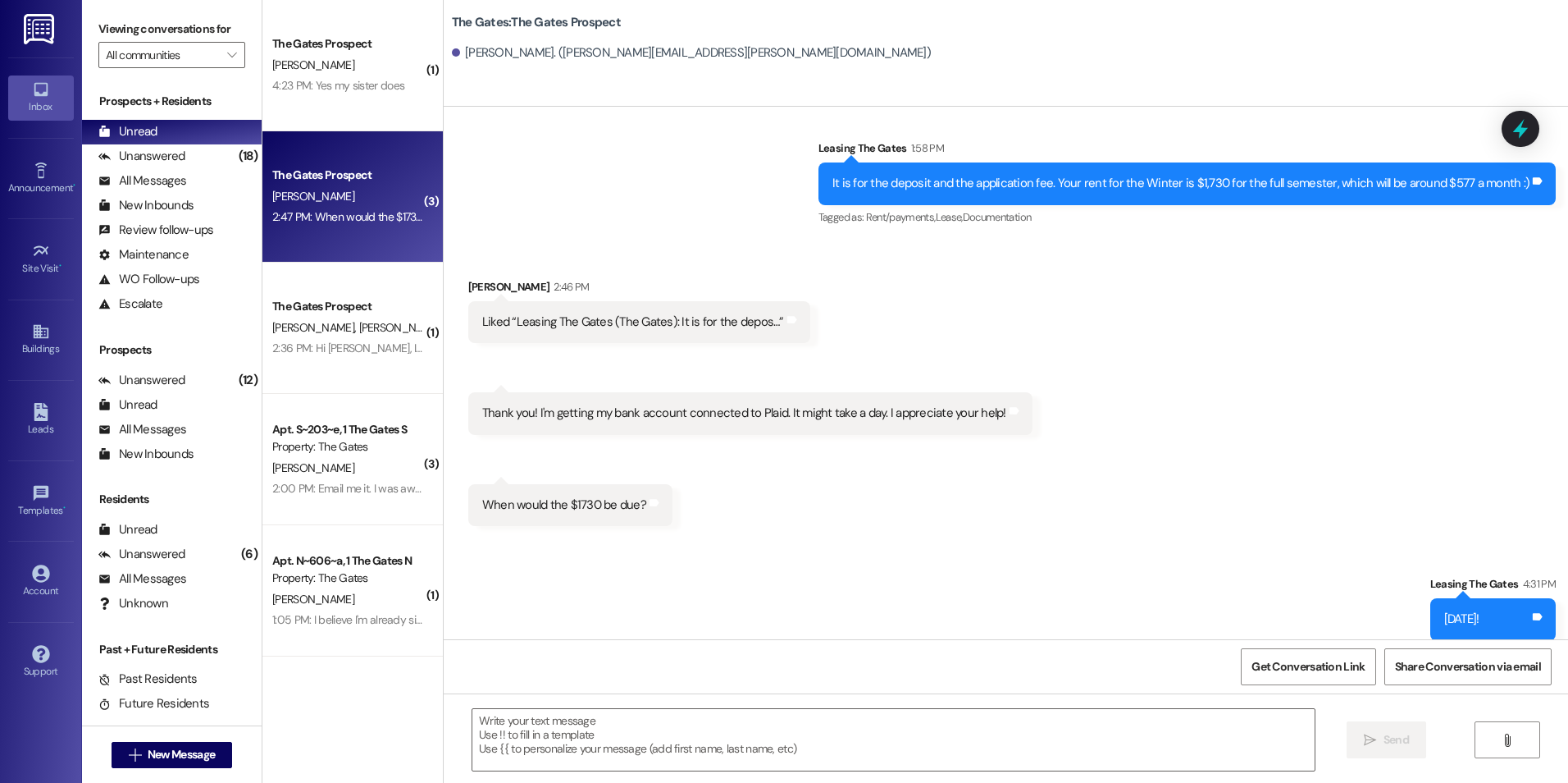
scroll to position [1969, 0]
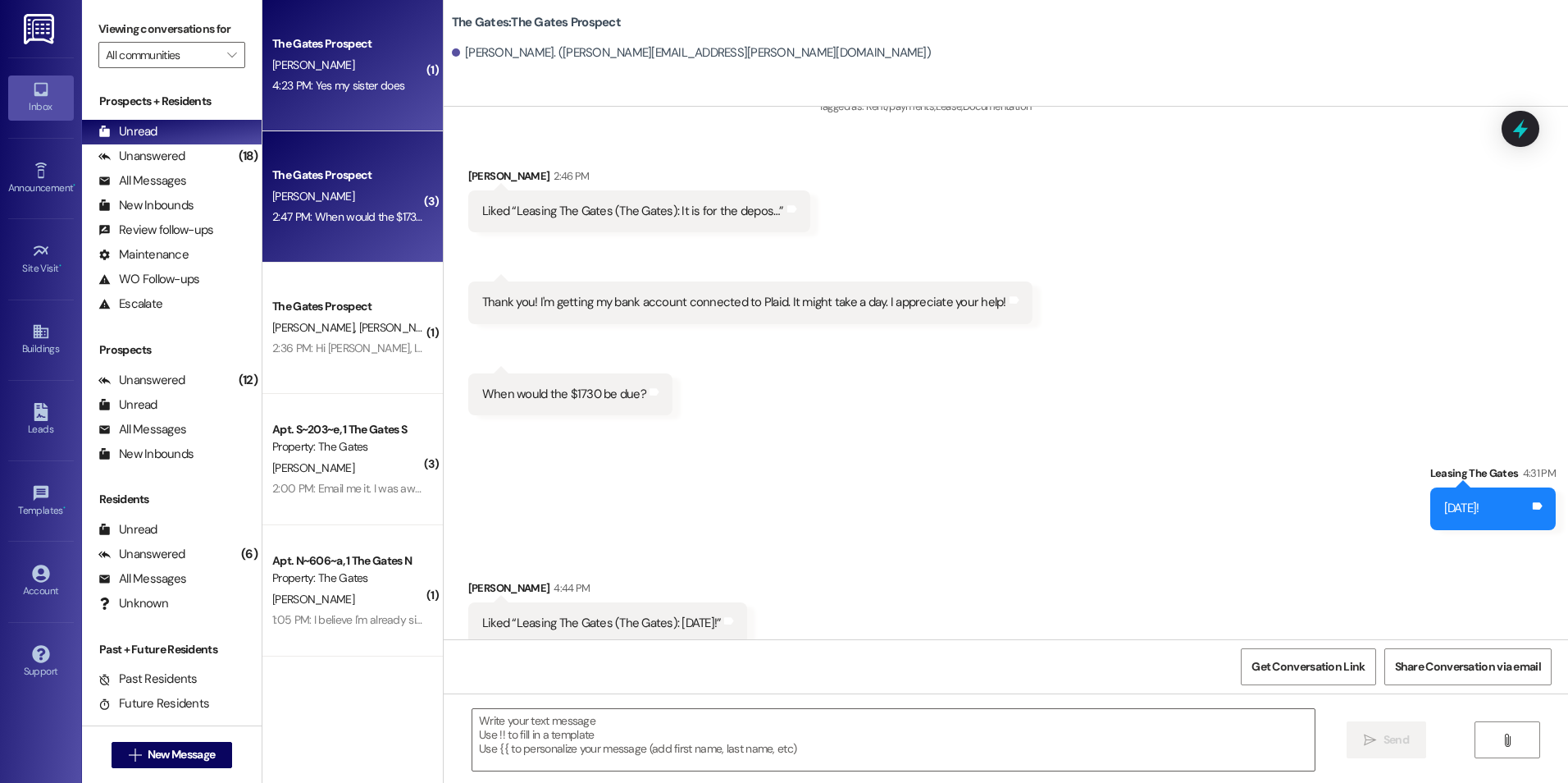
click at [338, 87] on div "4:23 PM: Yes my sister does 4:23 PM: Yes my sister does" at bounding box center [338, 84] width 132 height 15
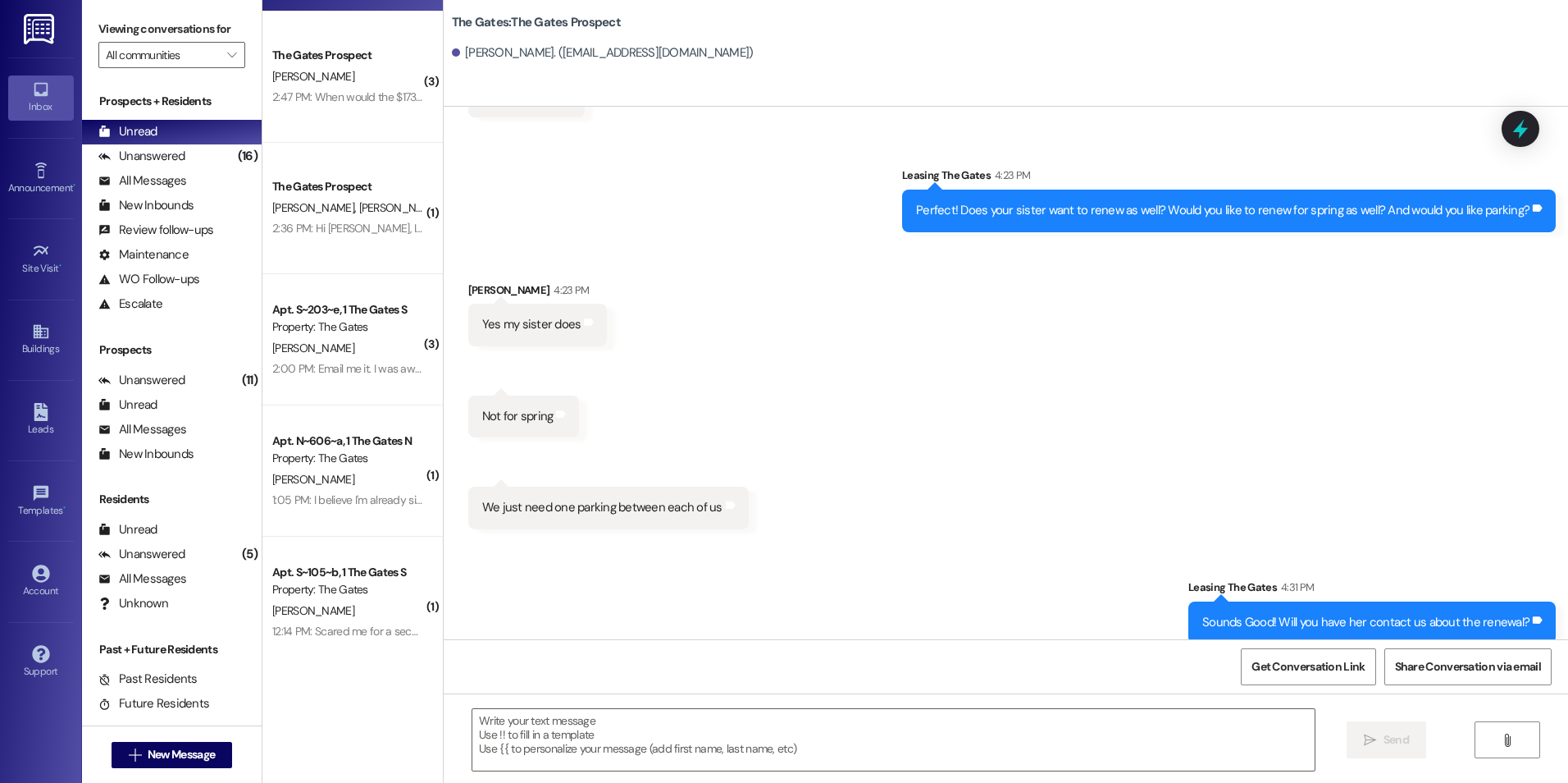
scroll to position [246, 0]
